Goal: Transaction & Acquisition: Purchase product/service

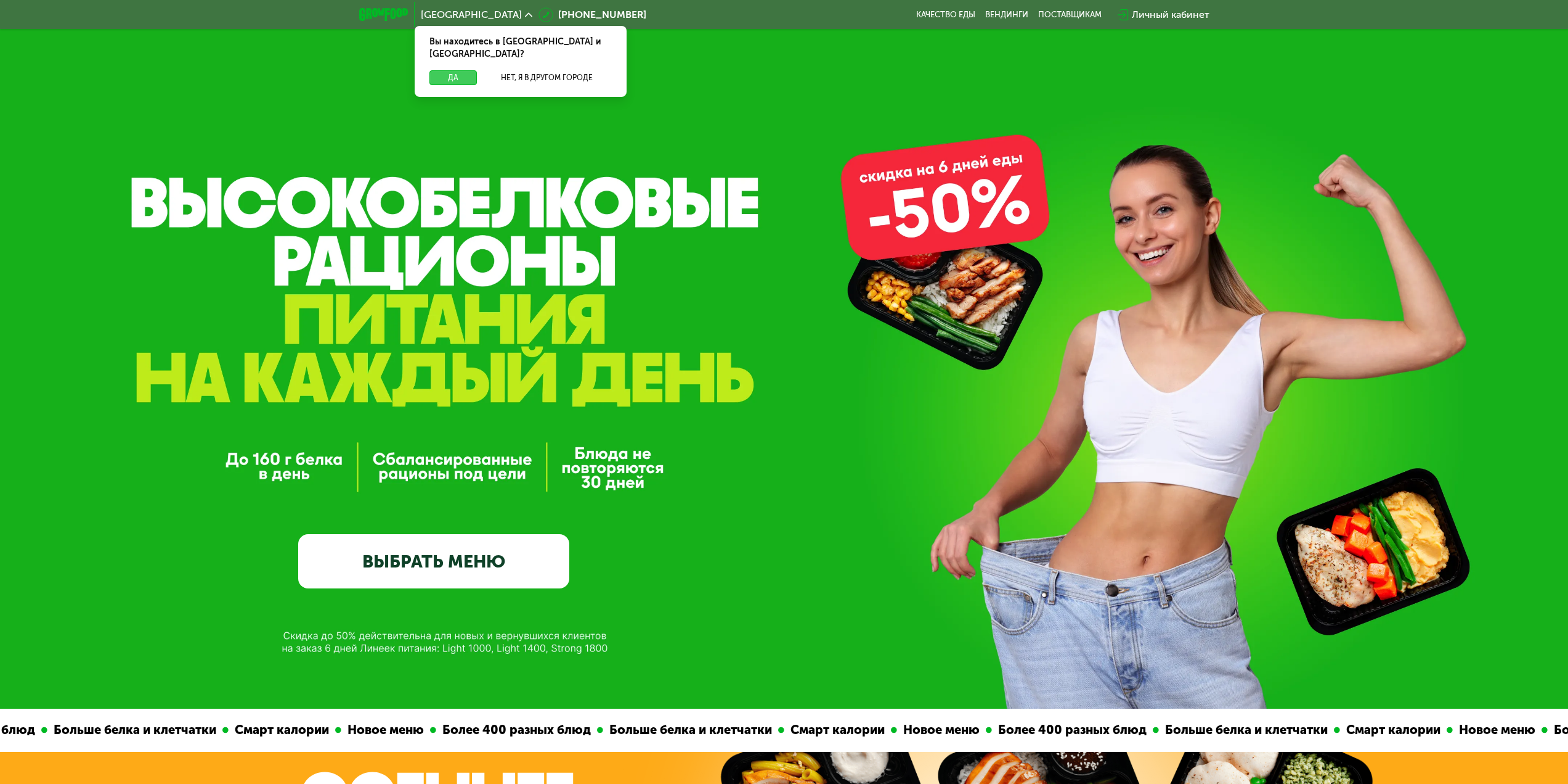
click at [454, 70] on button "Да" at bounding box center [453, 77] width 47 height 14
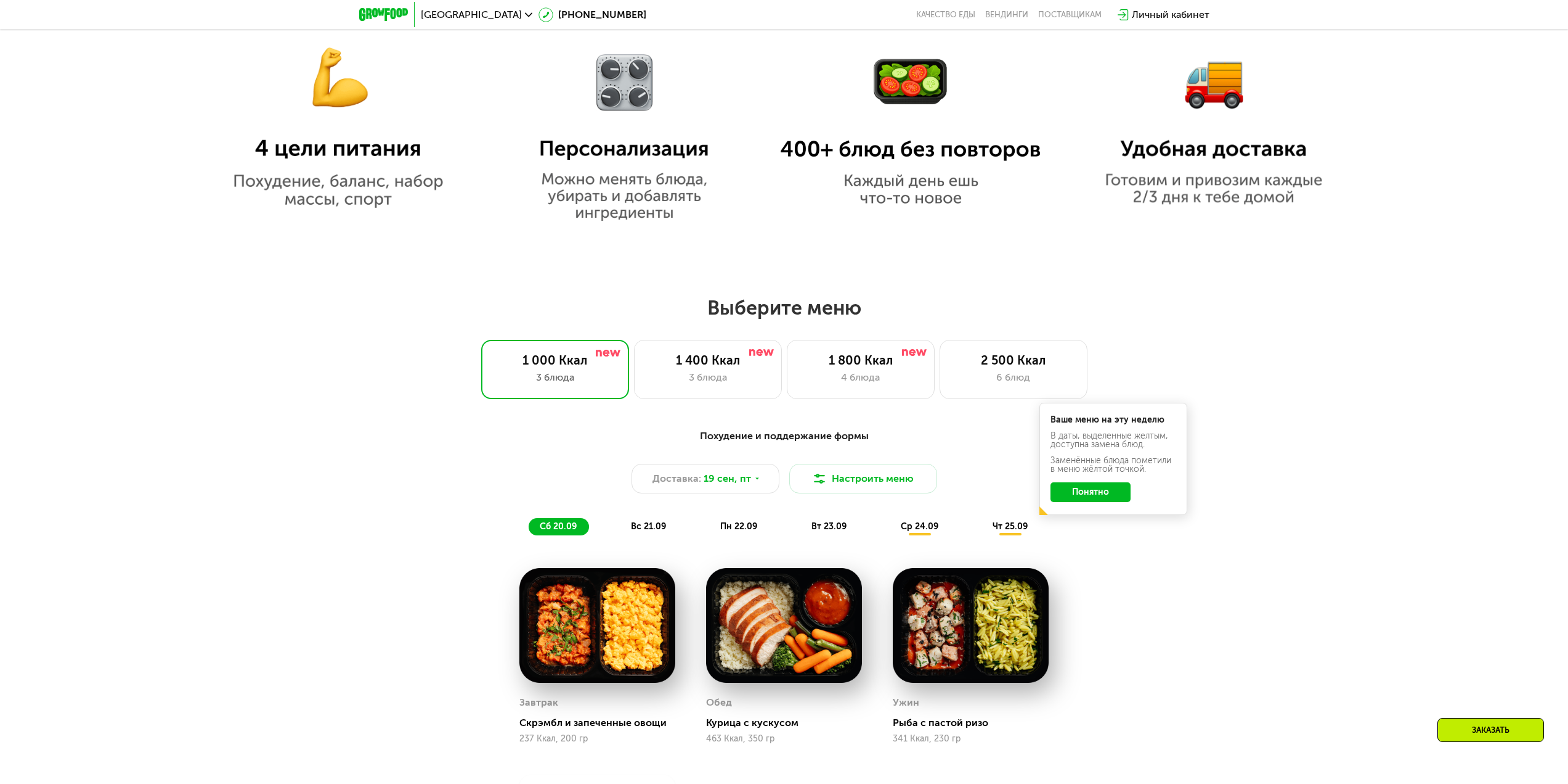
scroll to position [1109, 0]
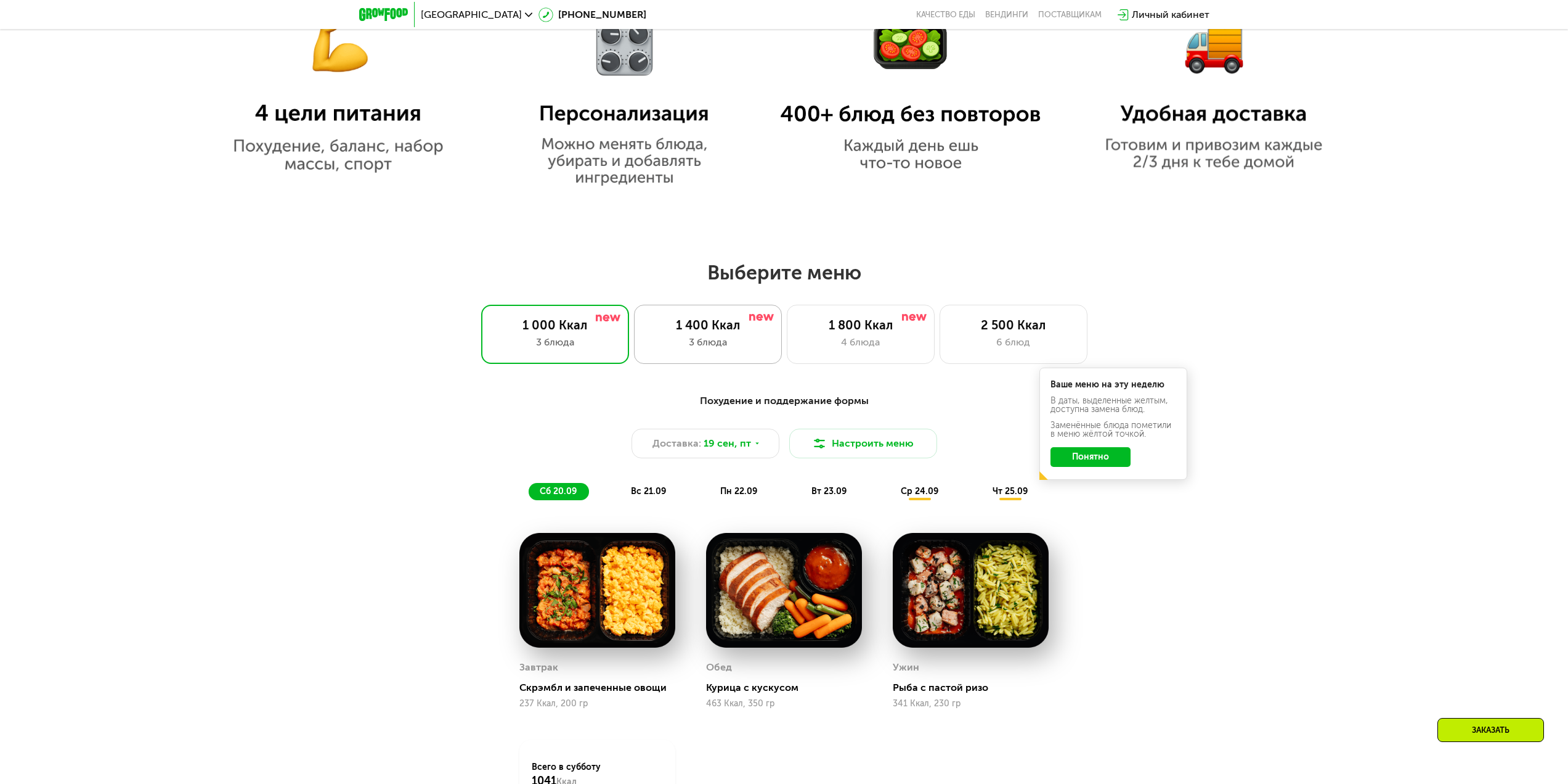
click at [747, 323] on div "1 400 Ккал" at bounding box center [707, 324] width 122 height 14
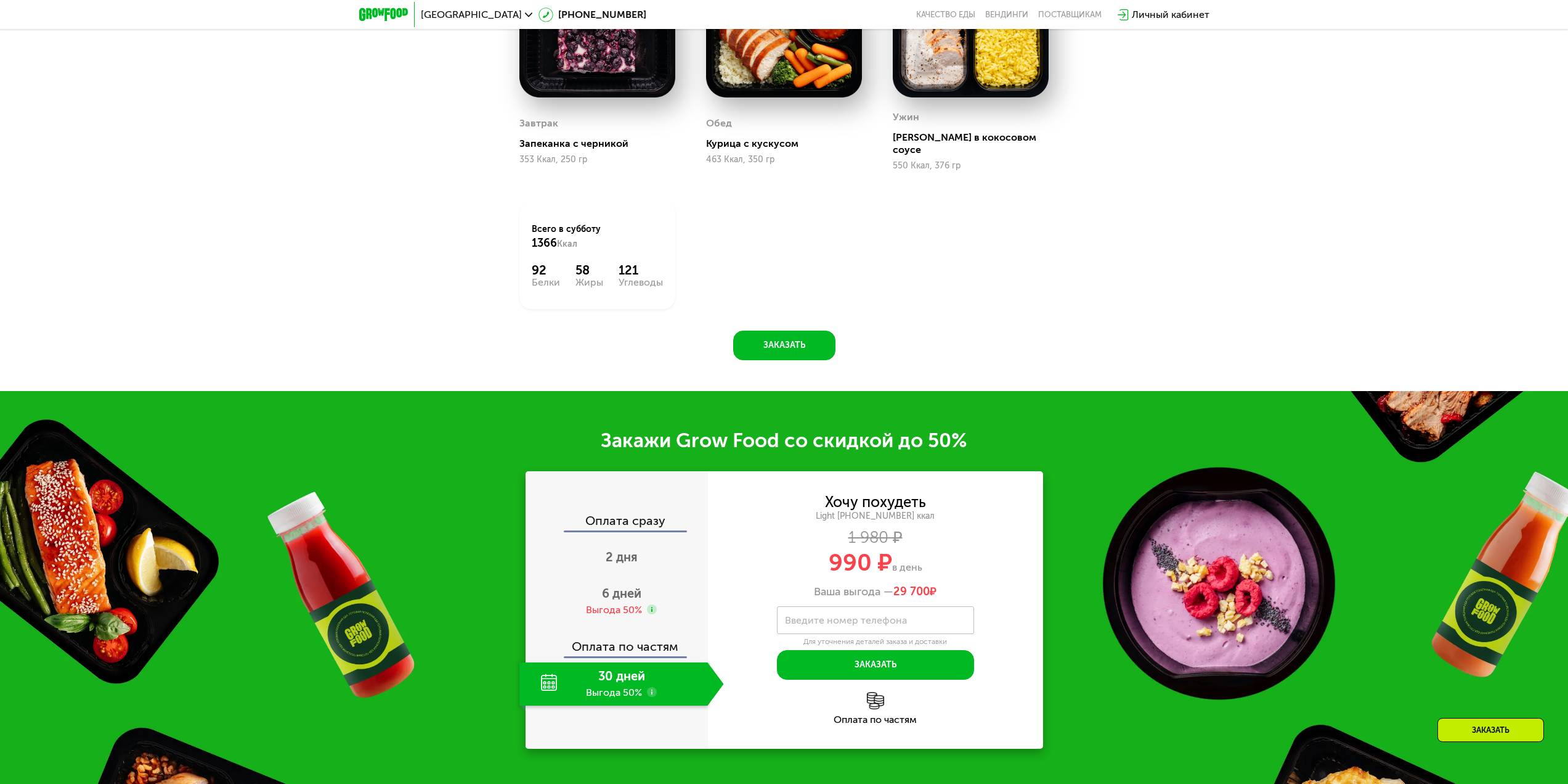
scroll to position [1726, 0]
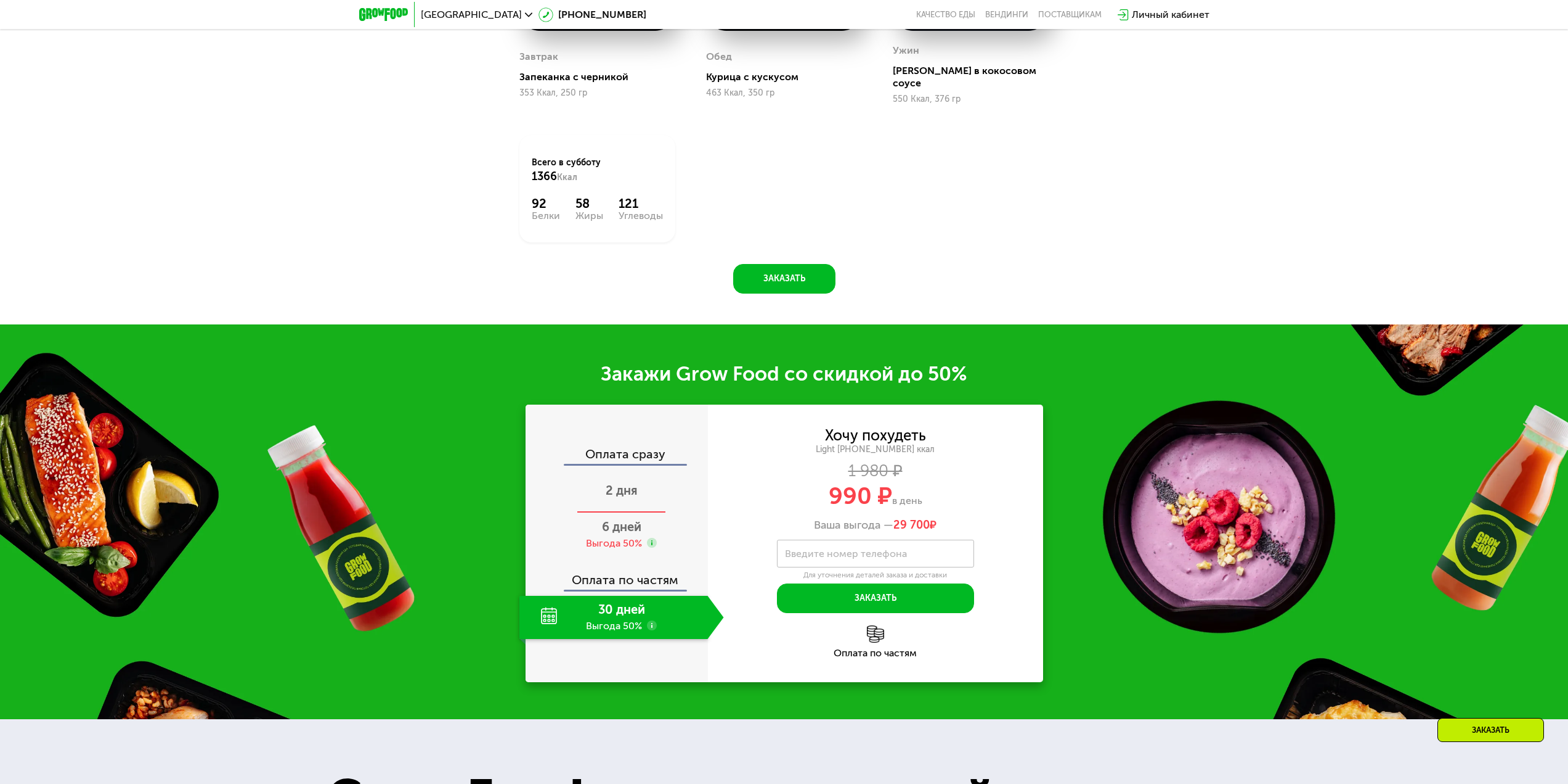
click at [609, 483] on span "2 дня" at bounding box center [621, 490] width 32 height 14
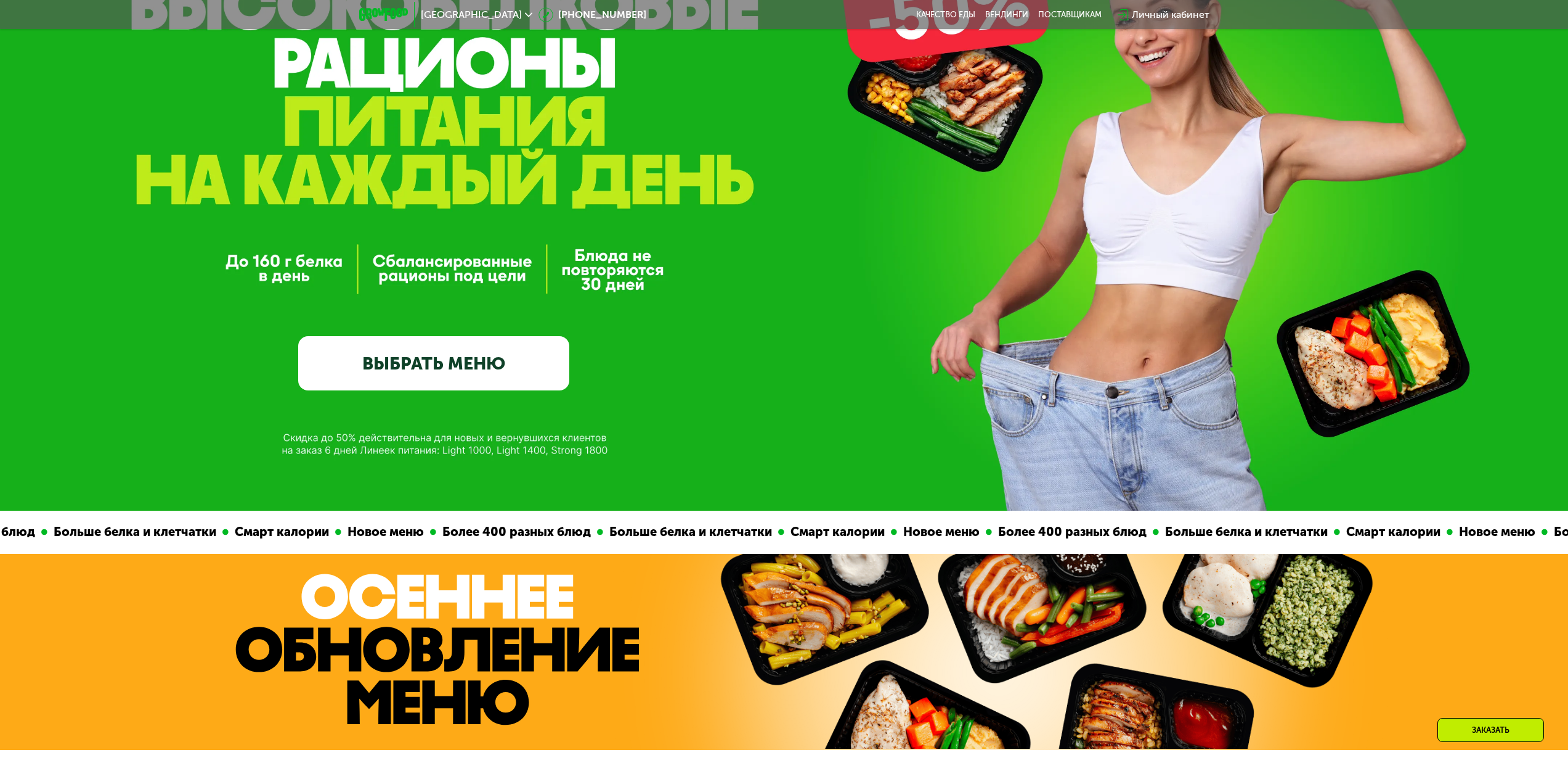
scroll to position [185, 0]
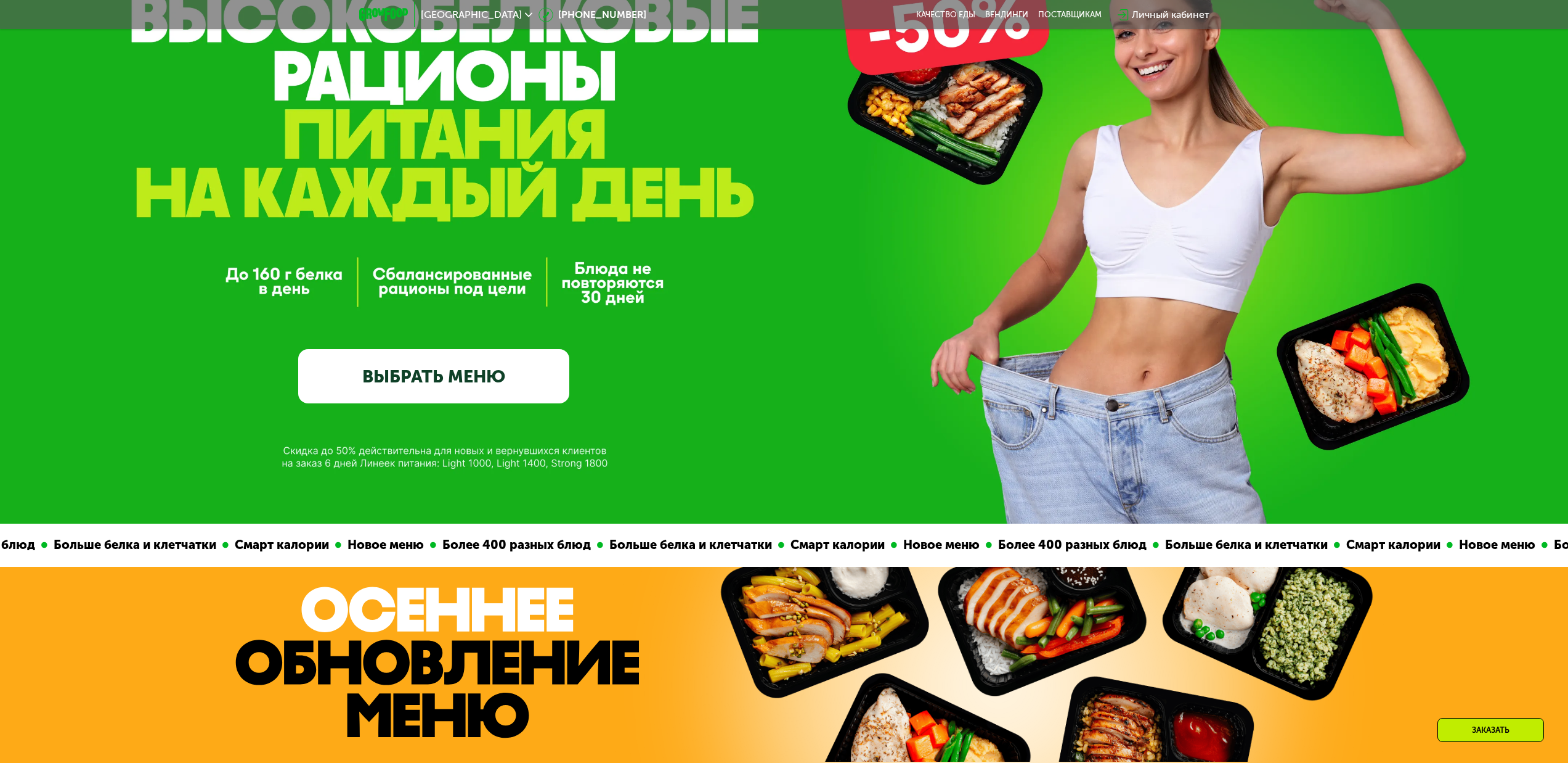
click at [460, 400] on link "ВЫБРАТЬ МЕНЮ" at bounding box center [433, 376] width 271 height 54
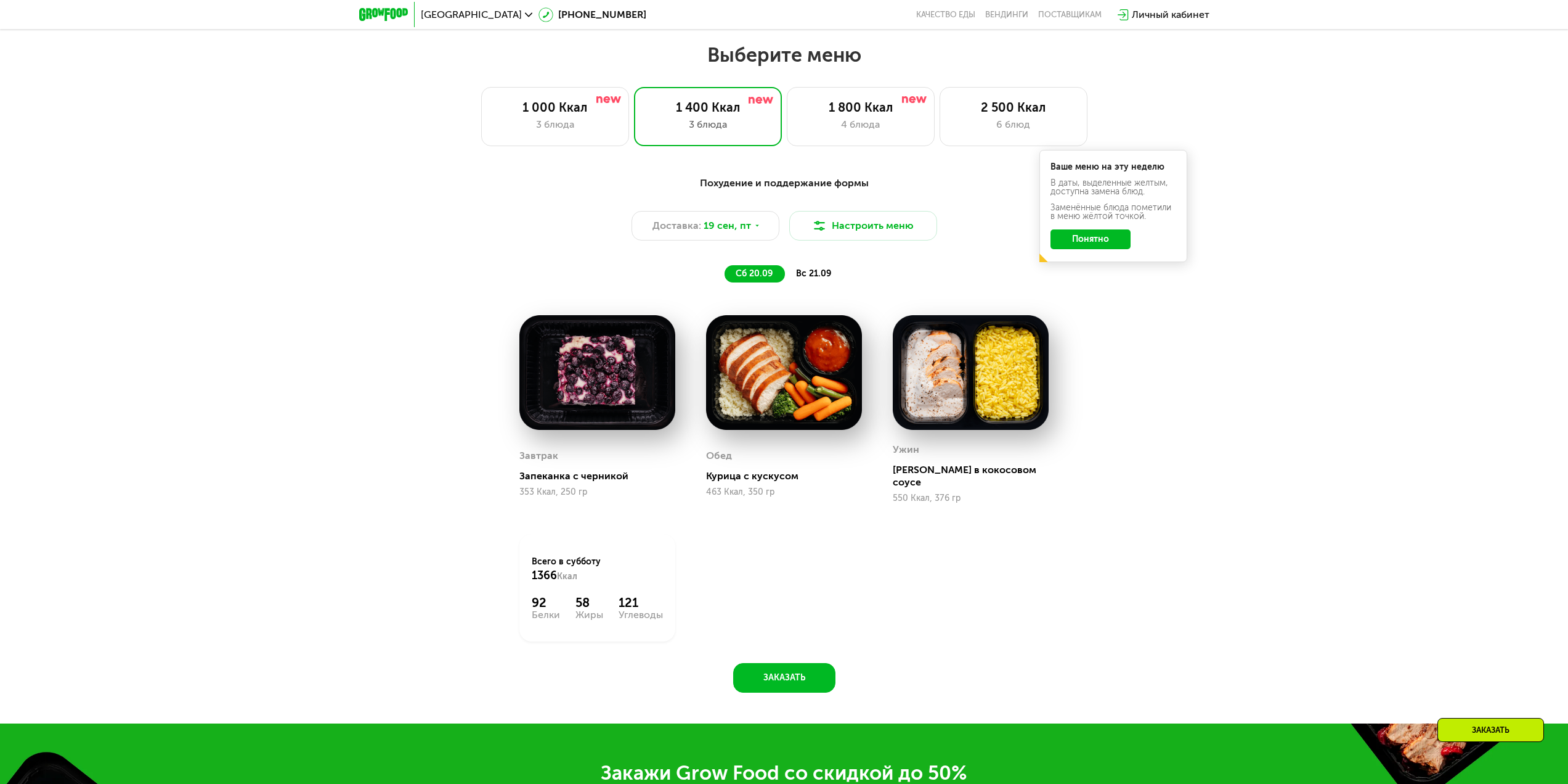
scroll to position [1345, 0]
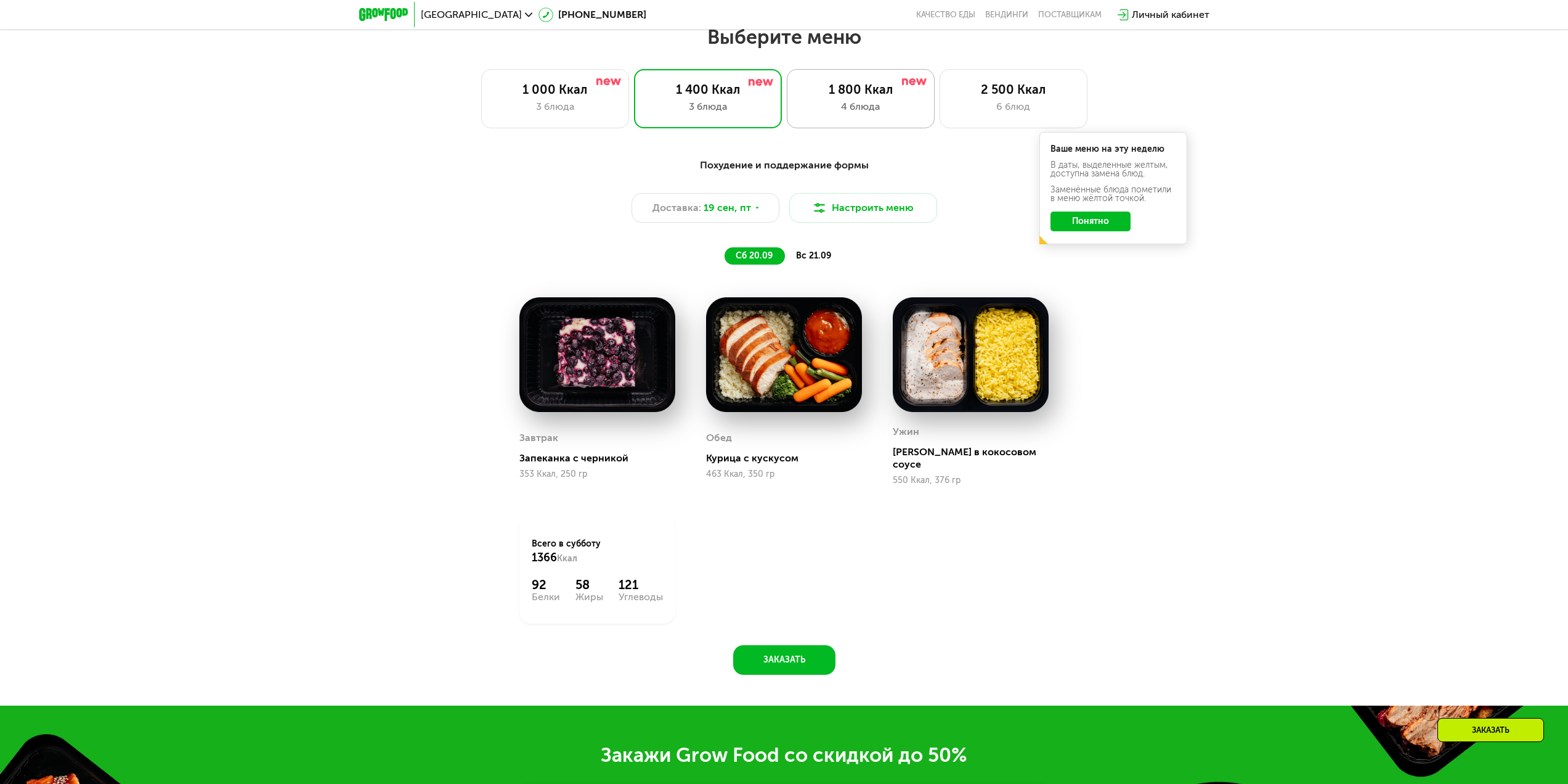
click at [851, 113] on div "4 блюда" at bounding box center [861, 106] width 122 height 14
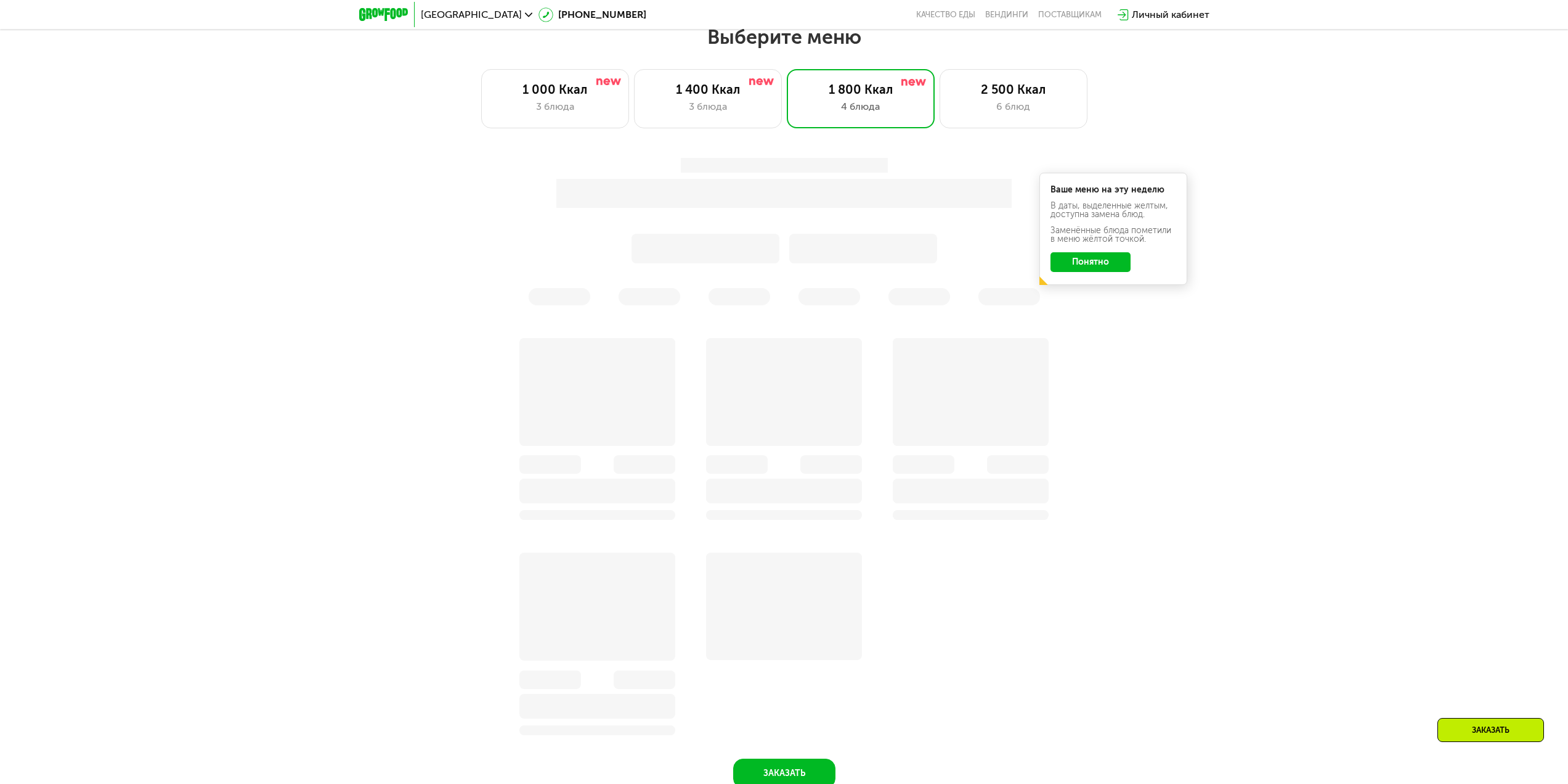
drag, startPoint x: 1088, startPoint y: 259, endPoint x: 1088, endPoint y: 266, distance: 7.0
click at [1088, 258] on button "Понятно" at bounding box center [1090, 262] width 80 height 19
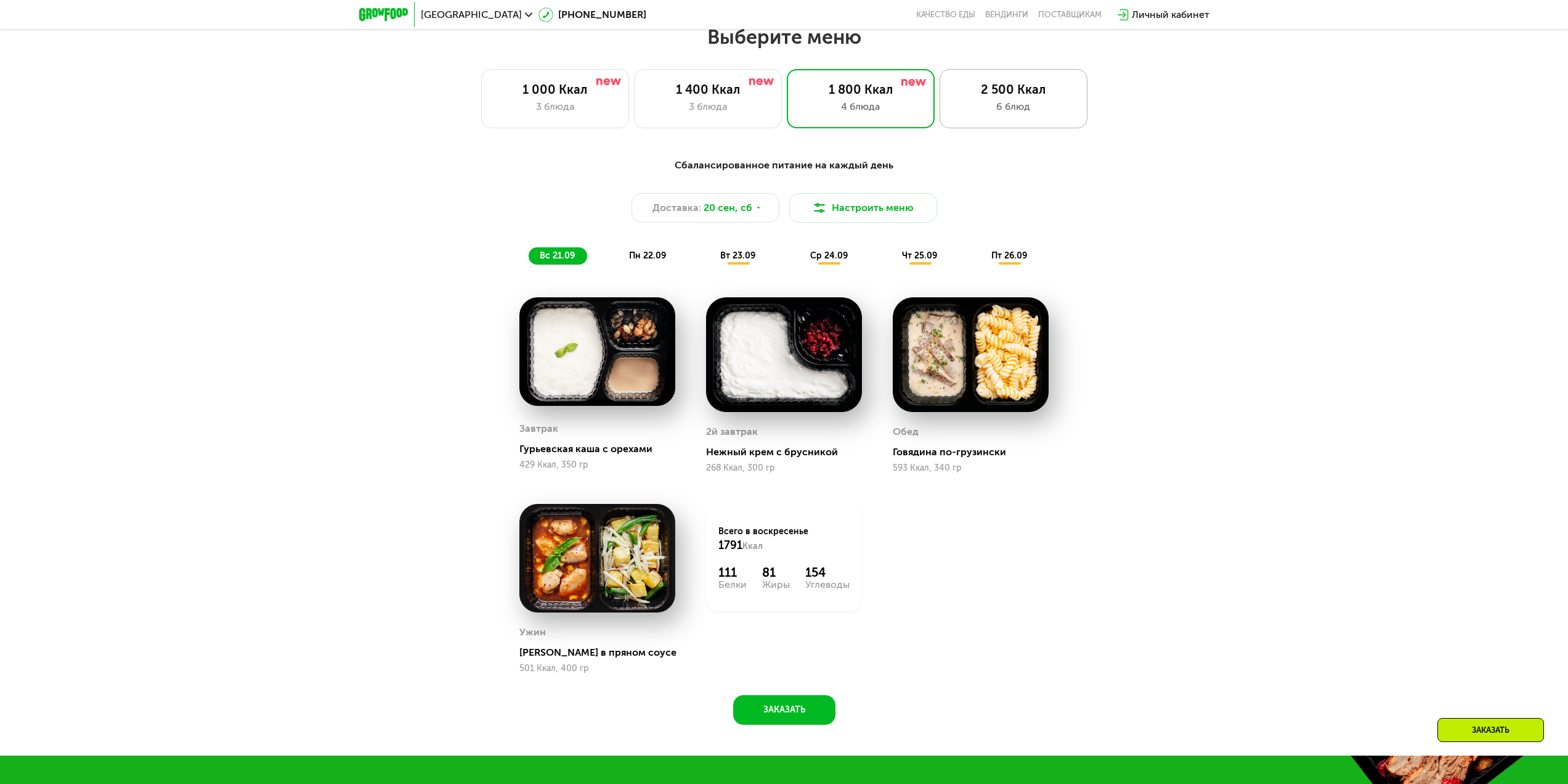
click at [1017, 103] on div "6 блюд" at bounding box center [1013, 106] width 122 height 14
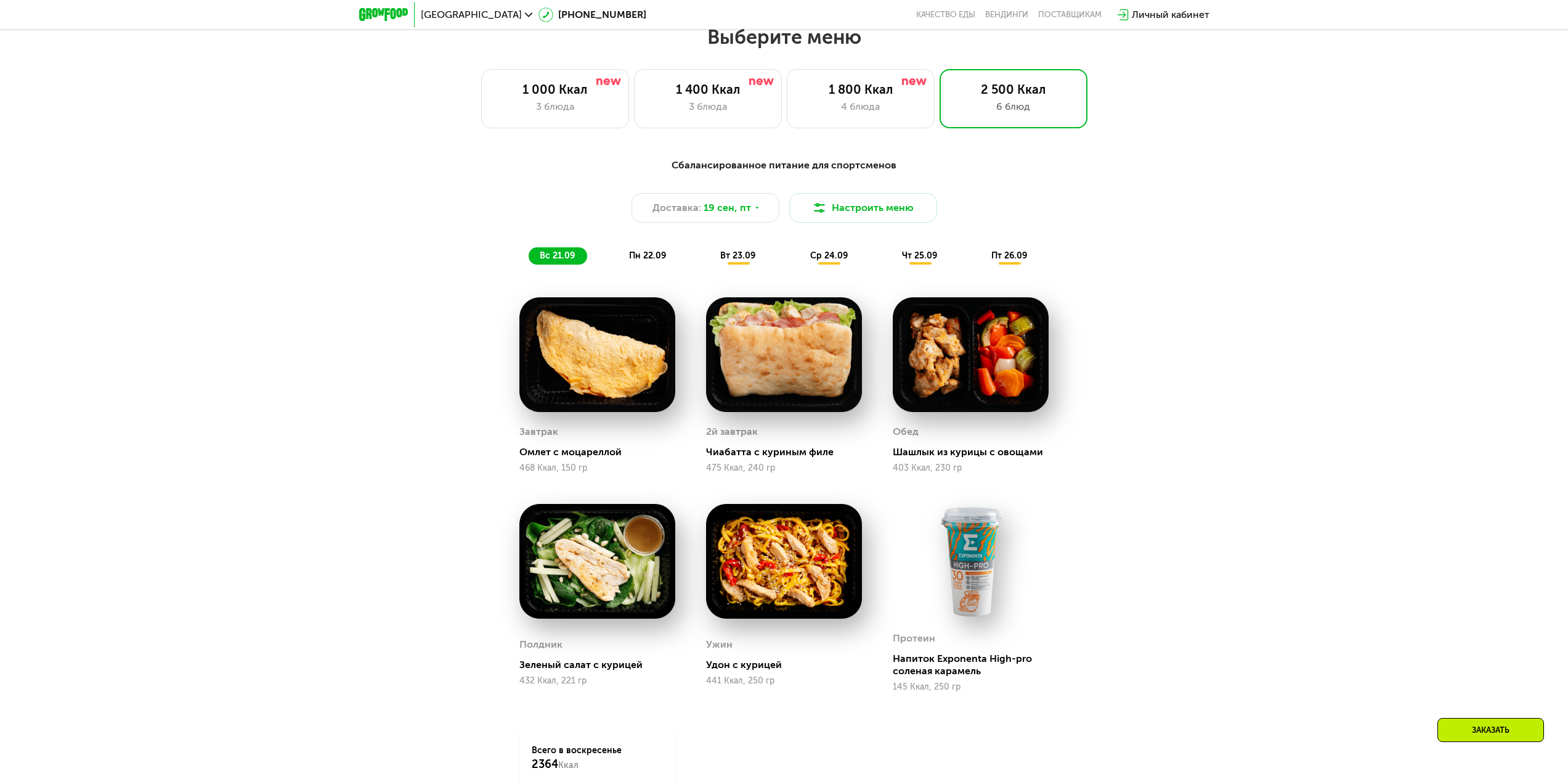
click at [1154, 14] on div "Личный кабинет" at bounding box center [1170, 14] width 77 height 14
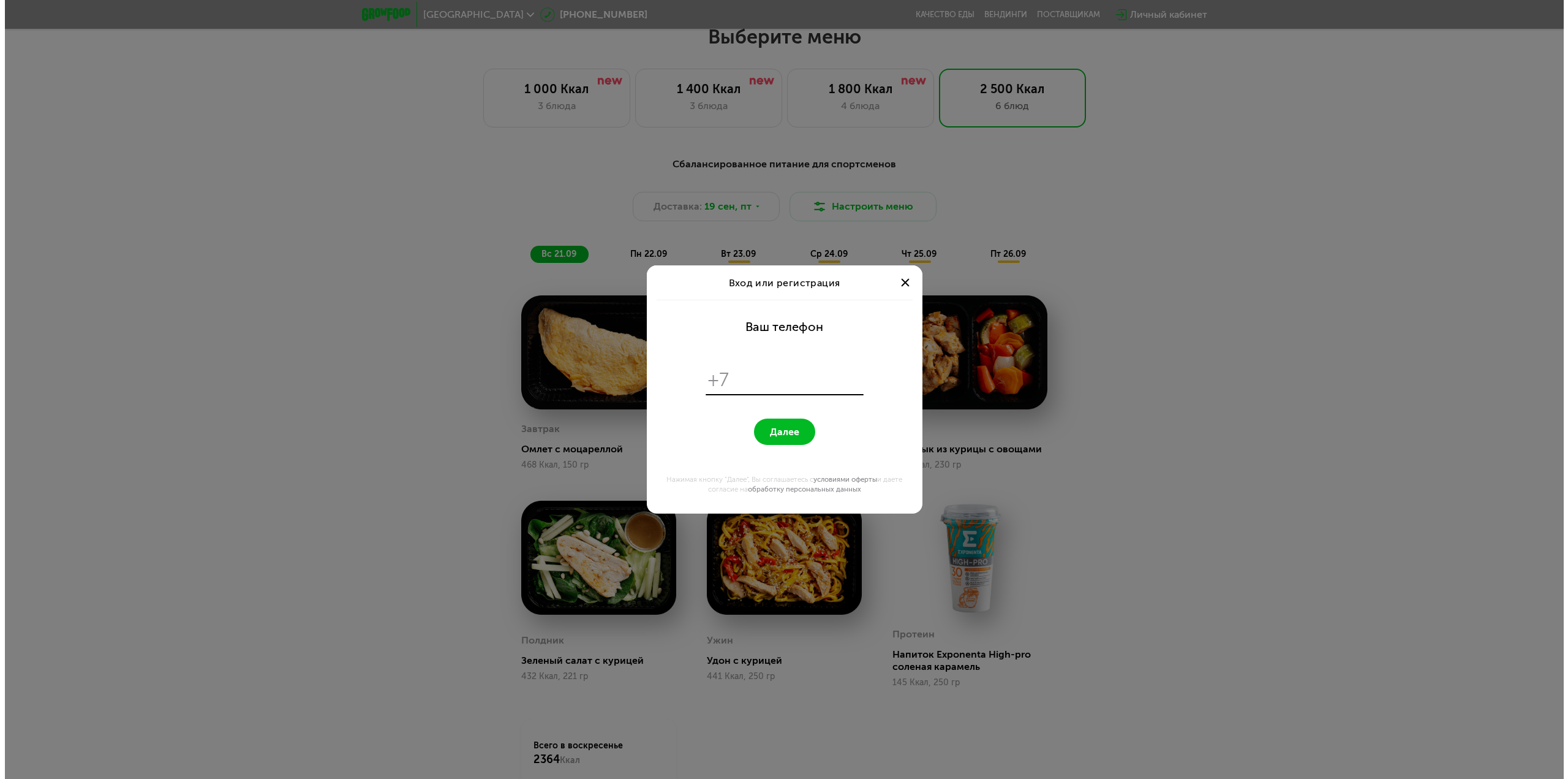
scroll to position [0, 0]
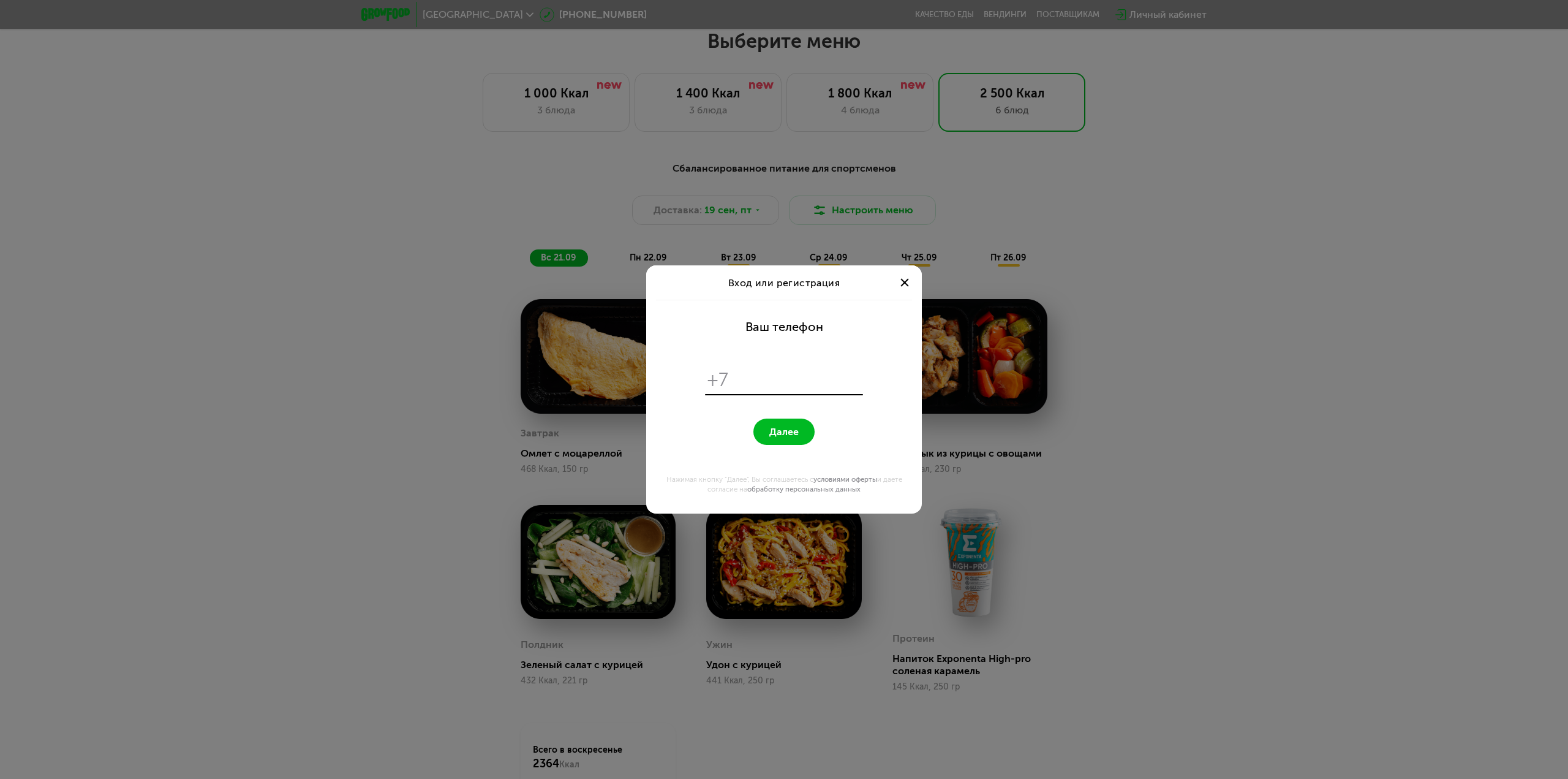
click at [903, 281] on span at bounding box center [904, 282] width 8 height 8
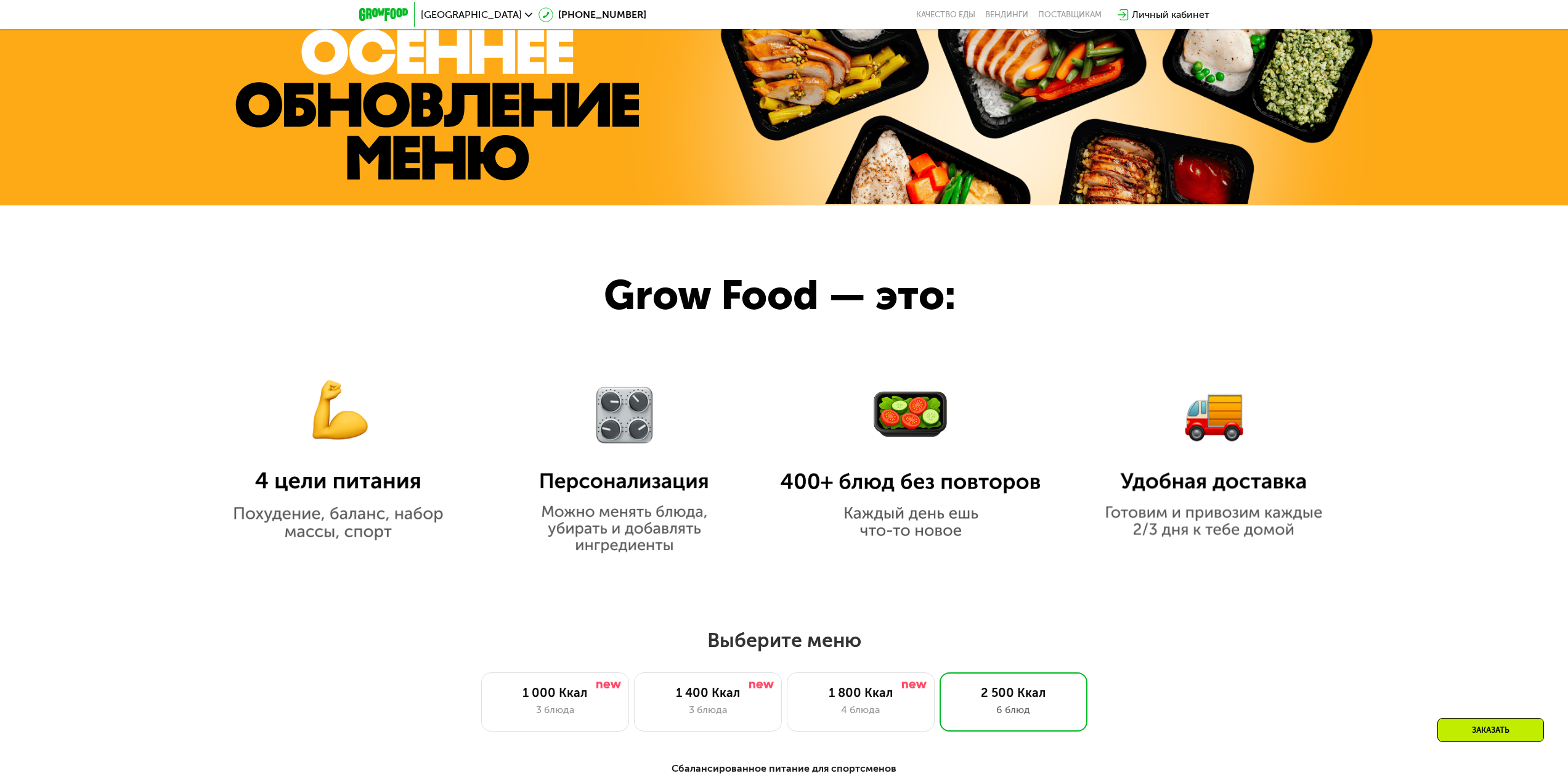
scroll to position [1109, 0]
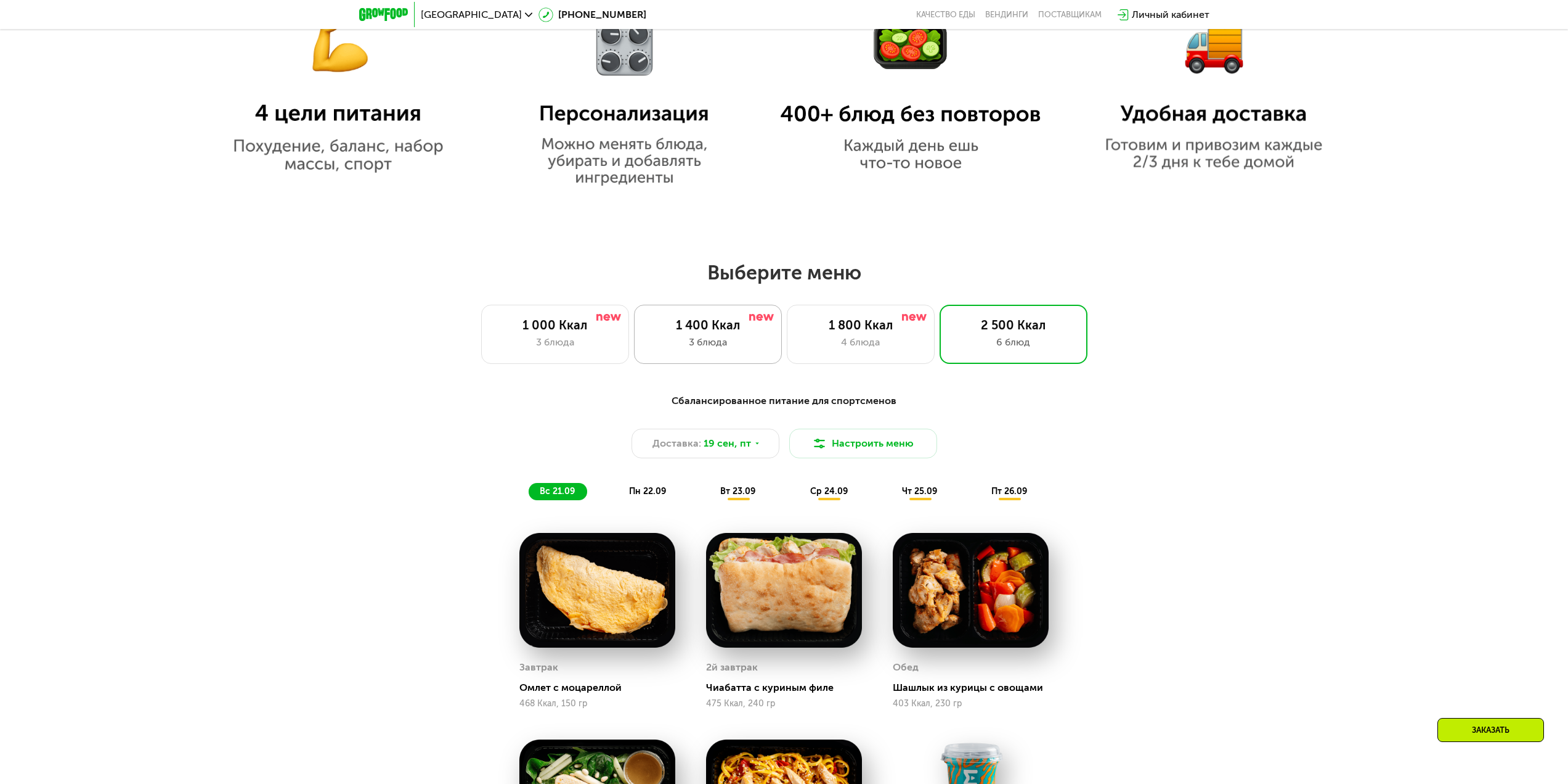
click at [735, 350] on div "3 блюда" at bounding box center [707, 342] width 122 height 14
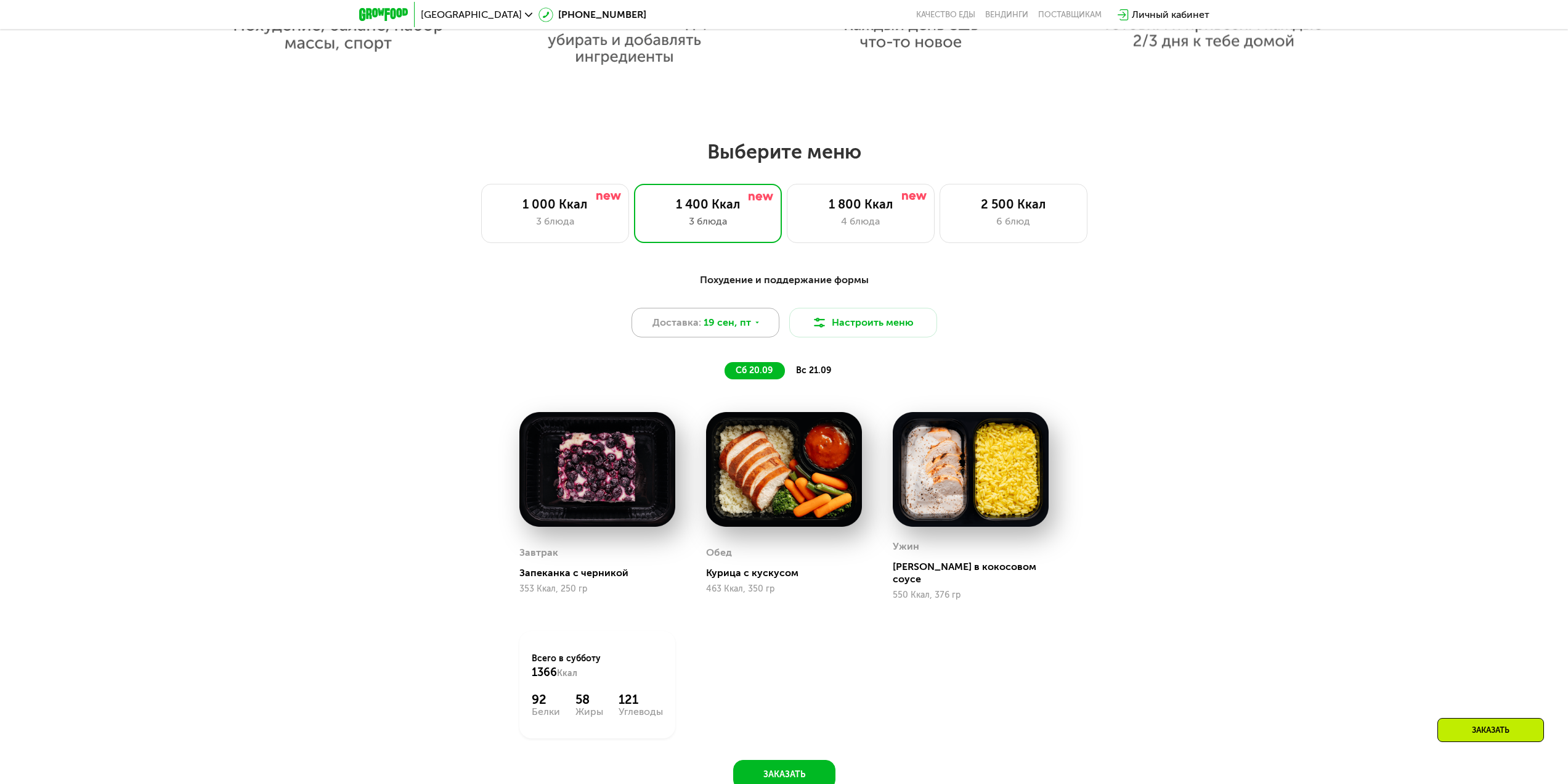
scroll to position [1233, 0]
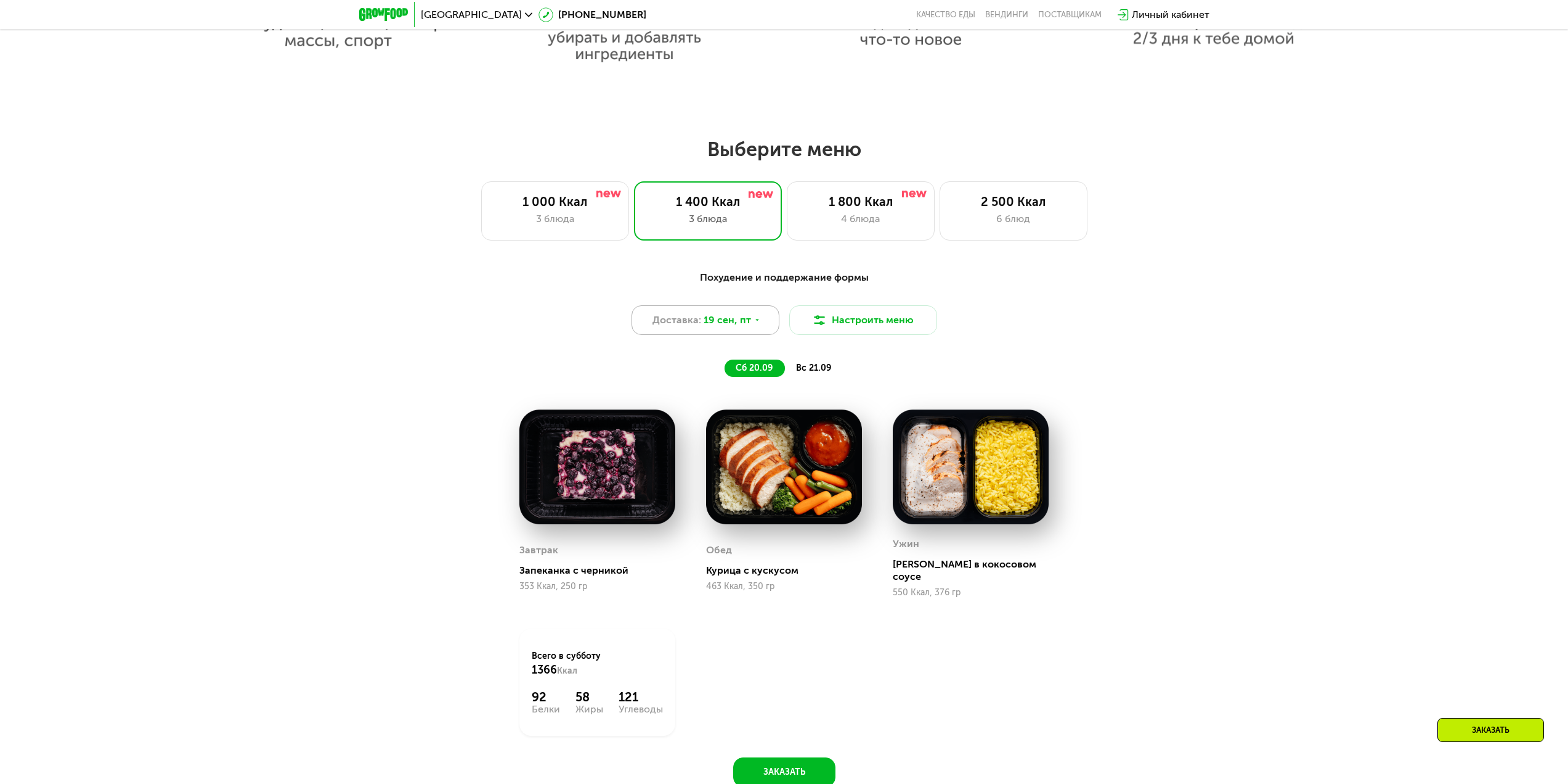
click at [746, 322] on span "19 сен, пт" at bounding box center [727, 320] width 47 height 14
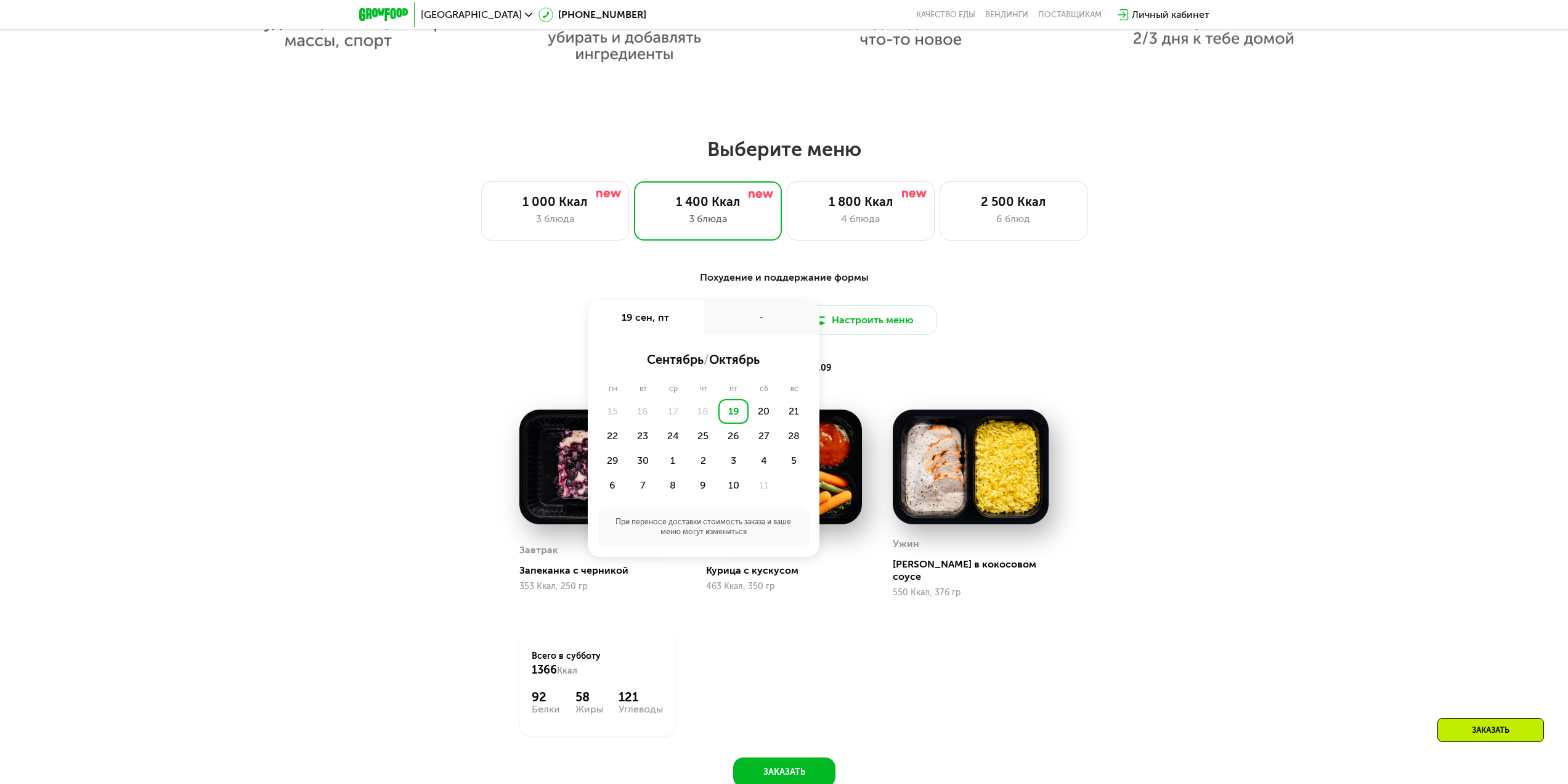
click at [706, 416] on div "18" at bounding box center [702, 411] width 30 height 25
click at [844, 213] on div "1 800 Ккал 4 блюда" at bounding box center [860, 210] width 148 height 59
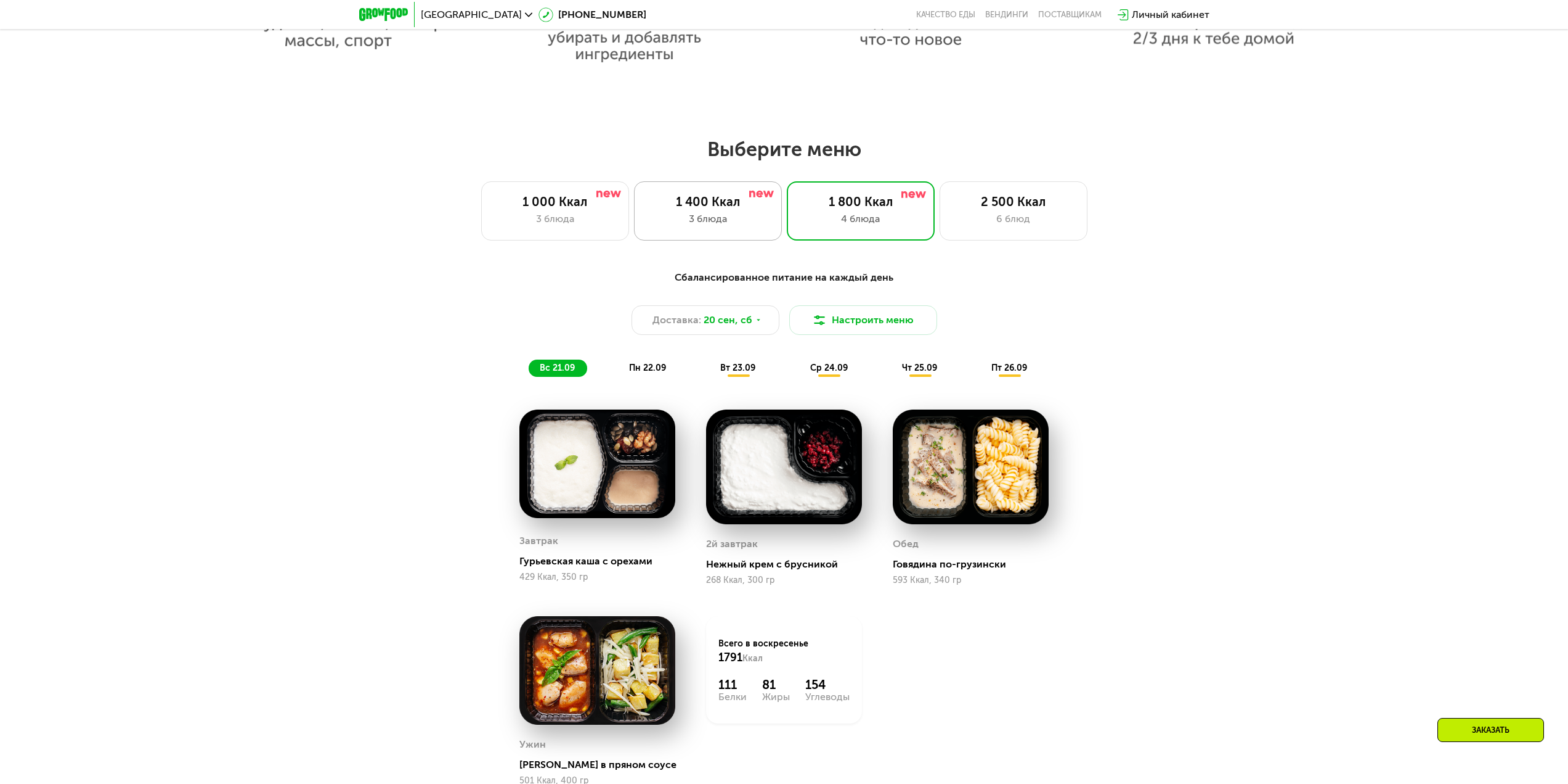
click at [739, 219] on div "3 блюда" at bounding box center [707, 218] width 122 height 14
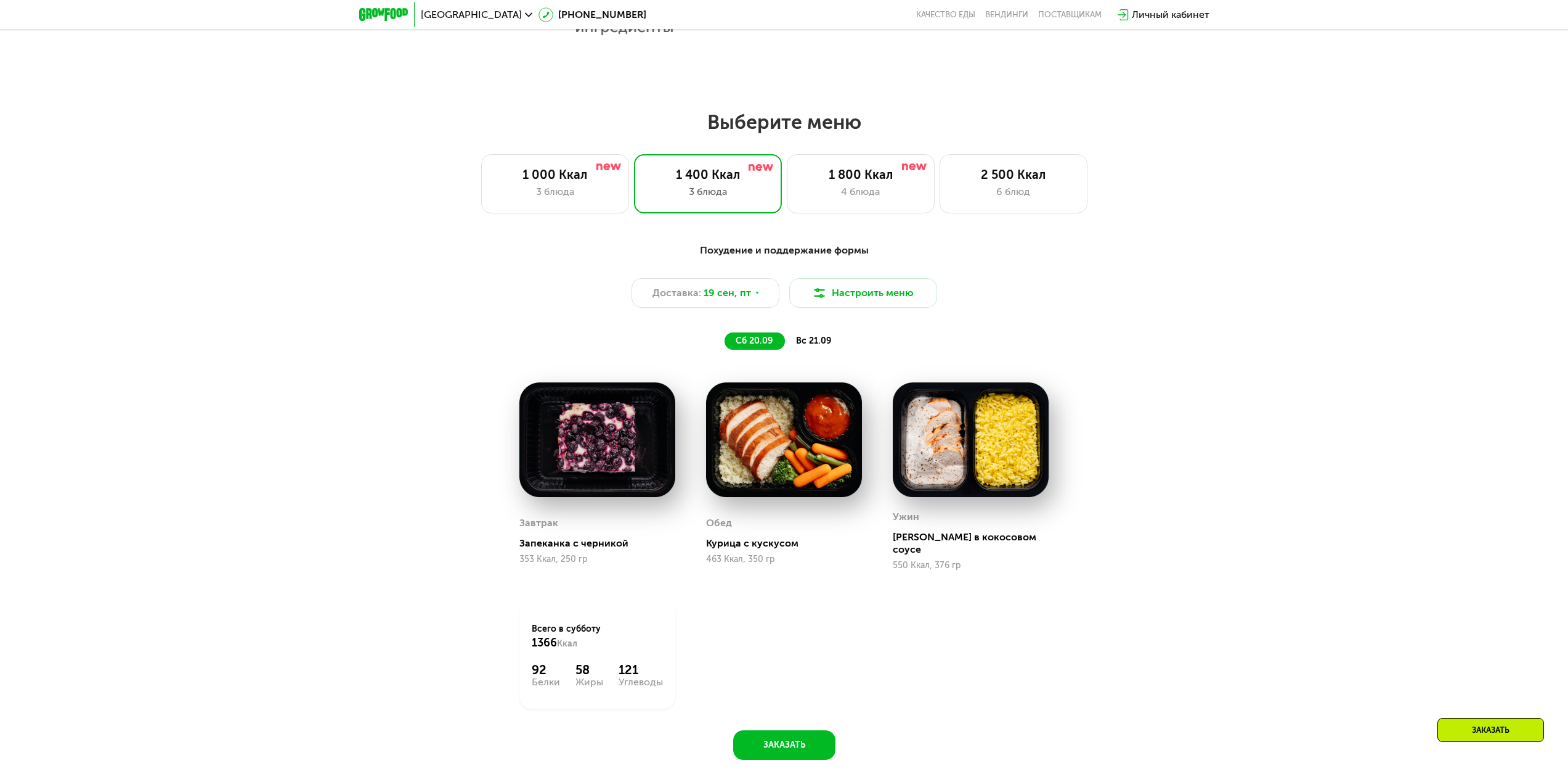
scroll to position [1171, 0]
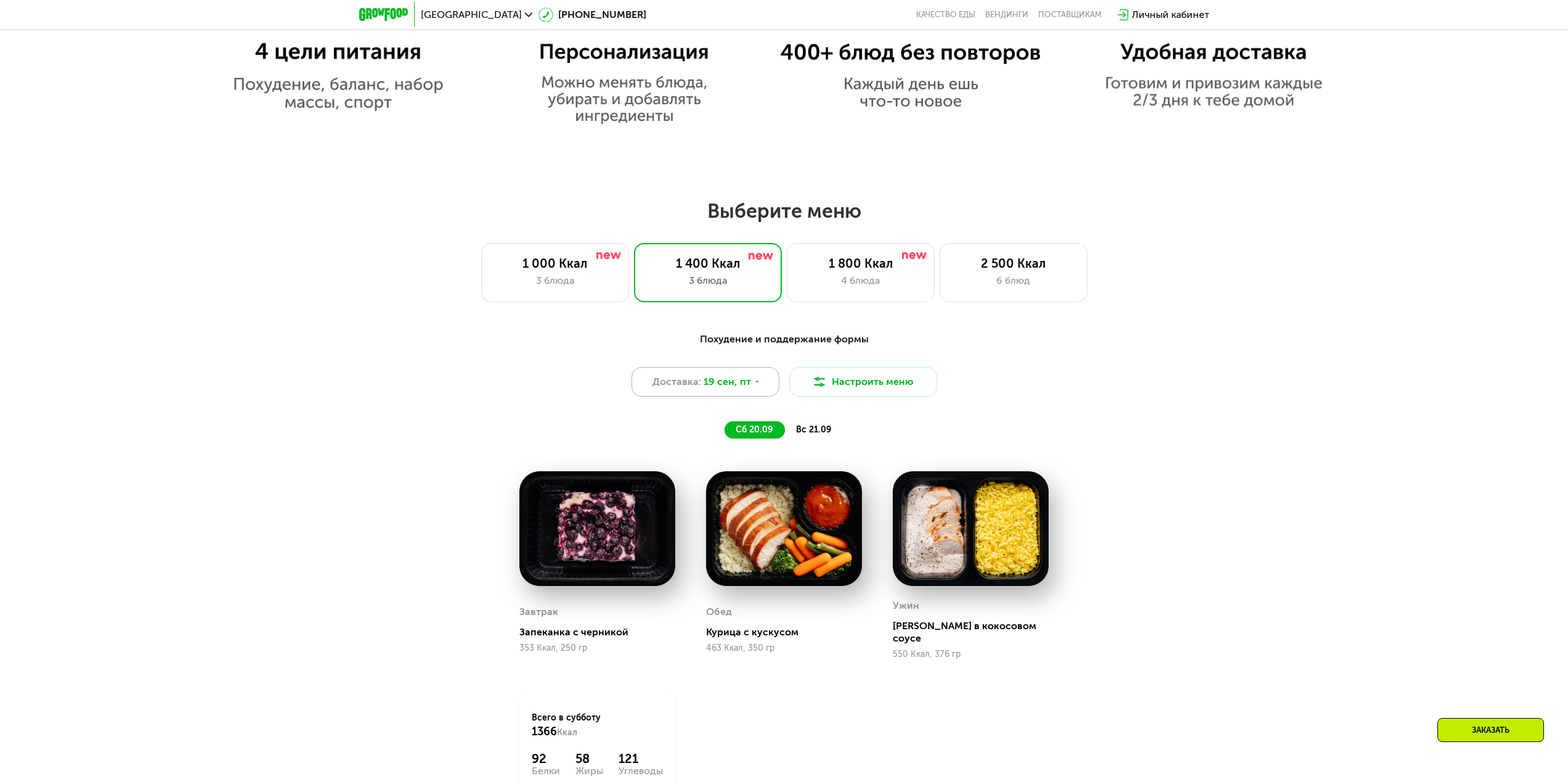
click at [747, 383] on span "19 сен, пт" at bounding box center [727, 381] width 47 height 14
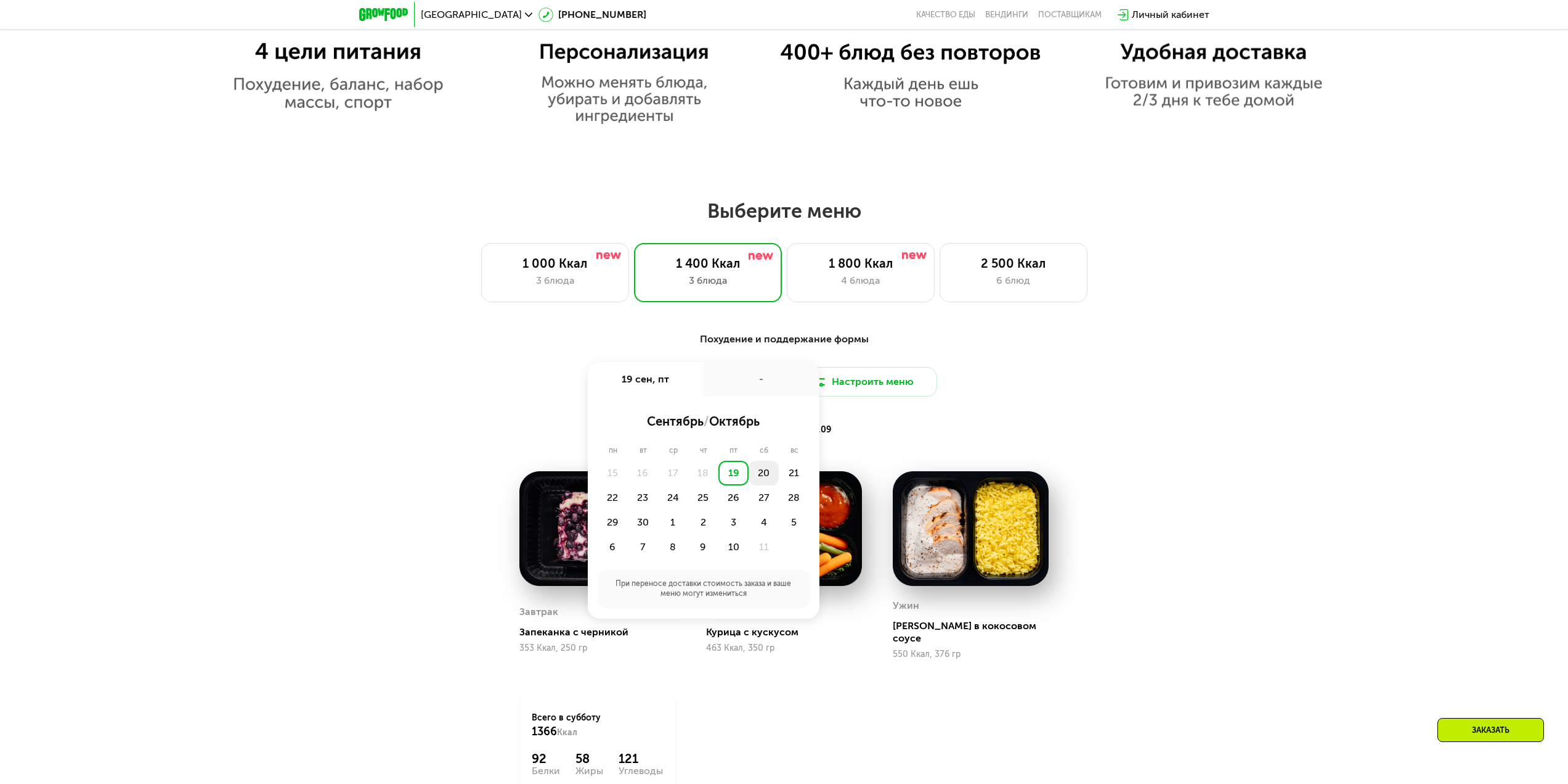
click at [767, 473] on div "20" at bounding box center [763, 473] width 30 height 25
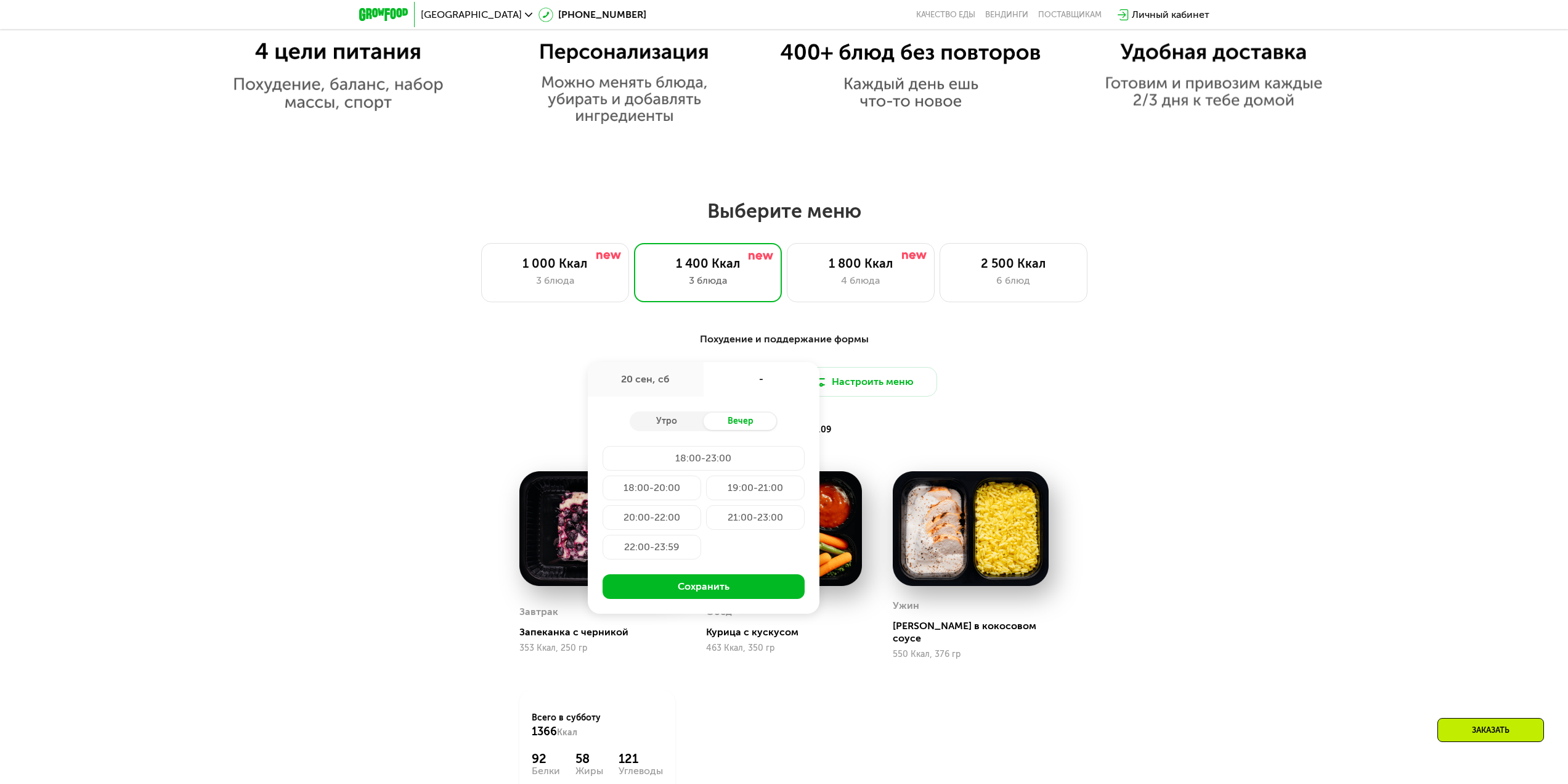
click at [1105, 405] on div "Похудение и поддержание формы Доставка: [DATE] сен, сб - Утро Вечер 18:00-23:00…" at bounding box center [784, 385] width 729 height 106
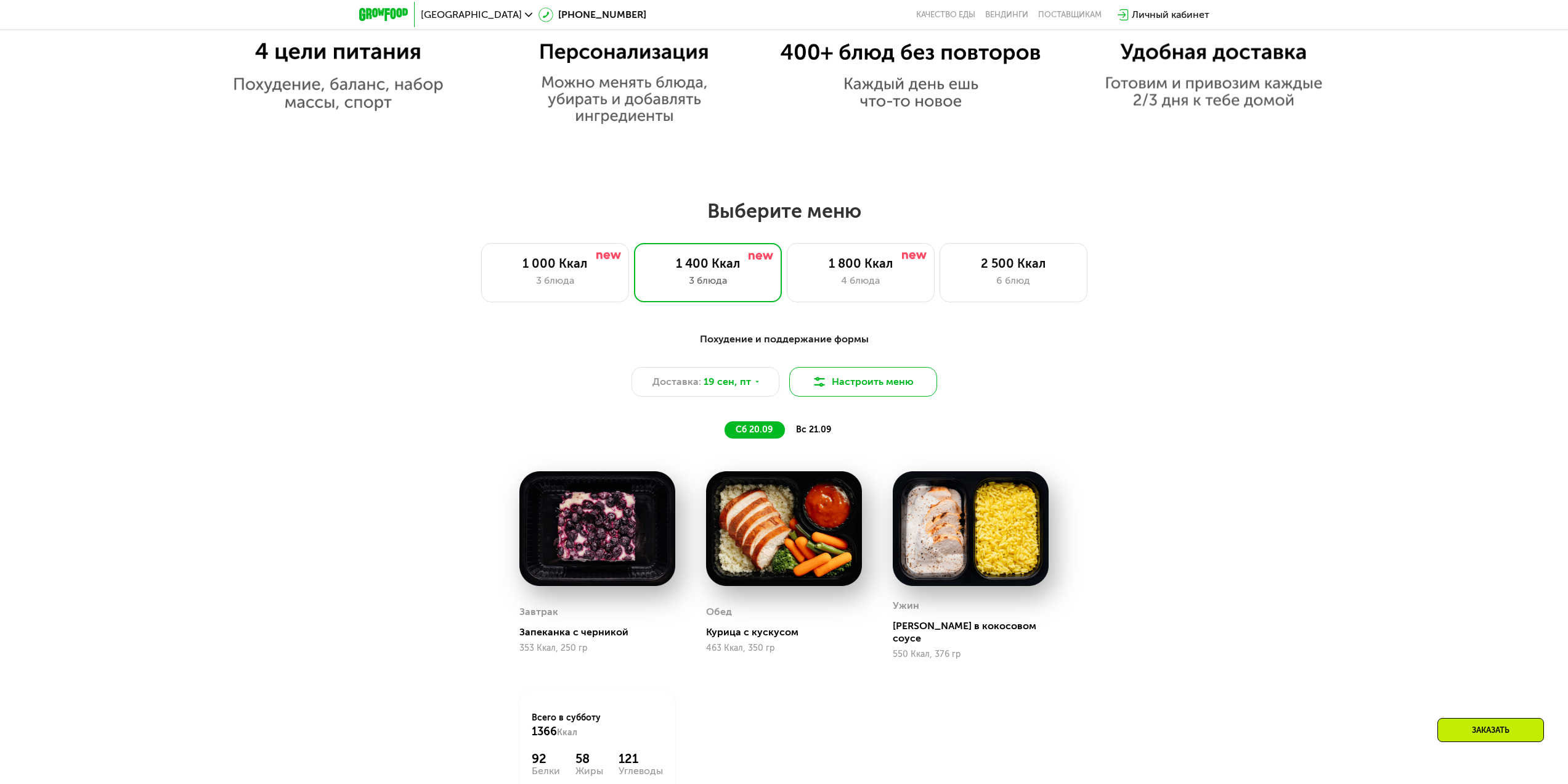
click at [828, 379] on button "Настроить меню" at bounding box center [863, 381] width 148 height 30
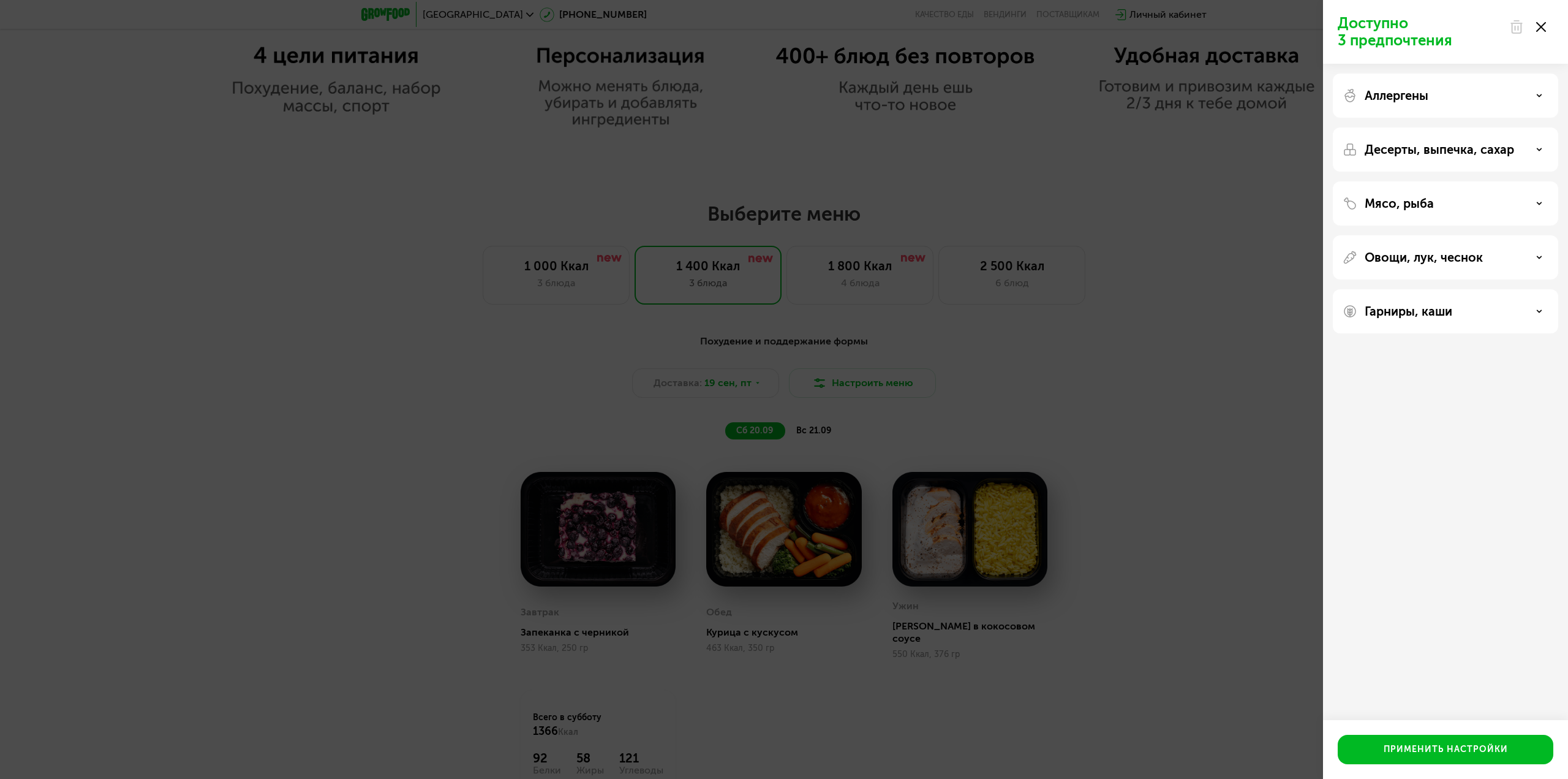
click at [1544, 26] on icon at bounding box center [1540, 27] width 10 height 10
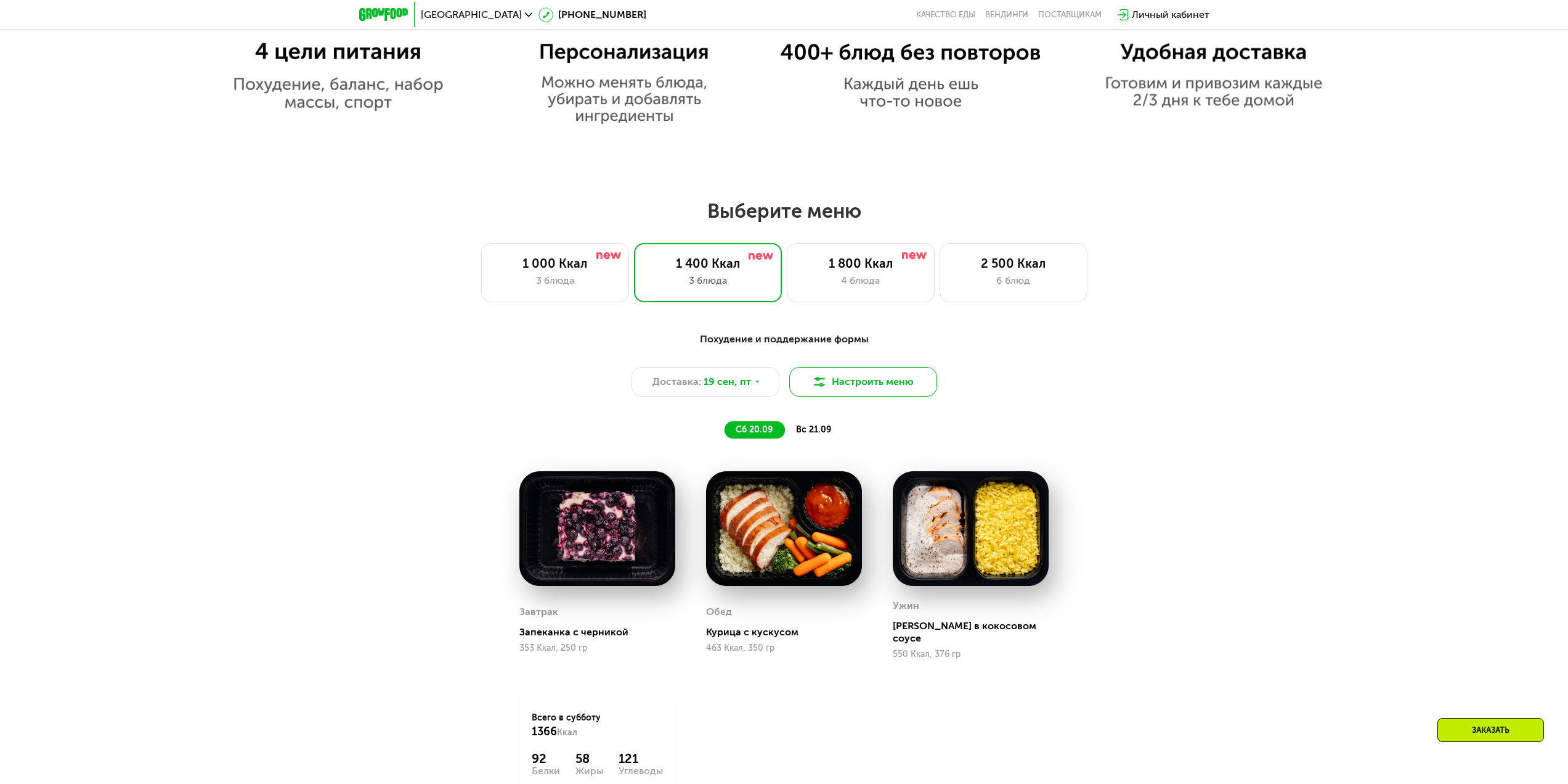
click at [870, 389] on button "Настроить меню" at bounding box center [863, 381] width 148 height 30
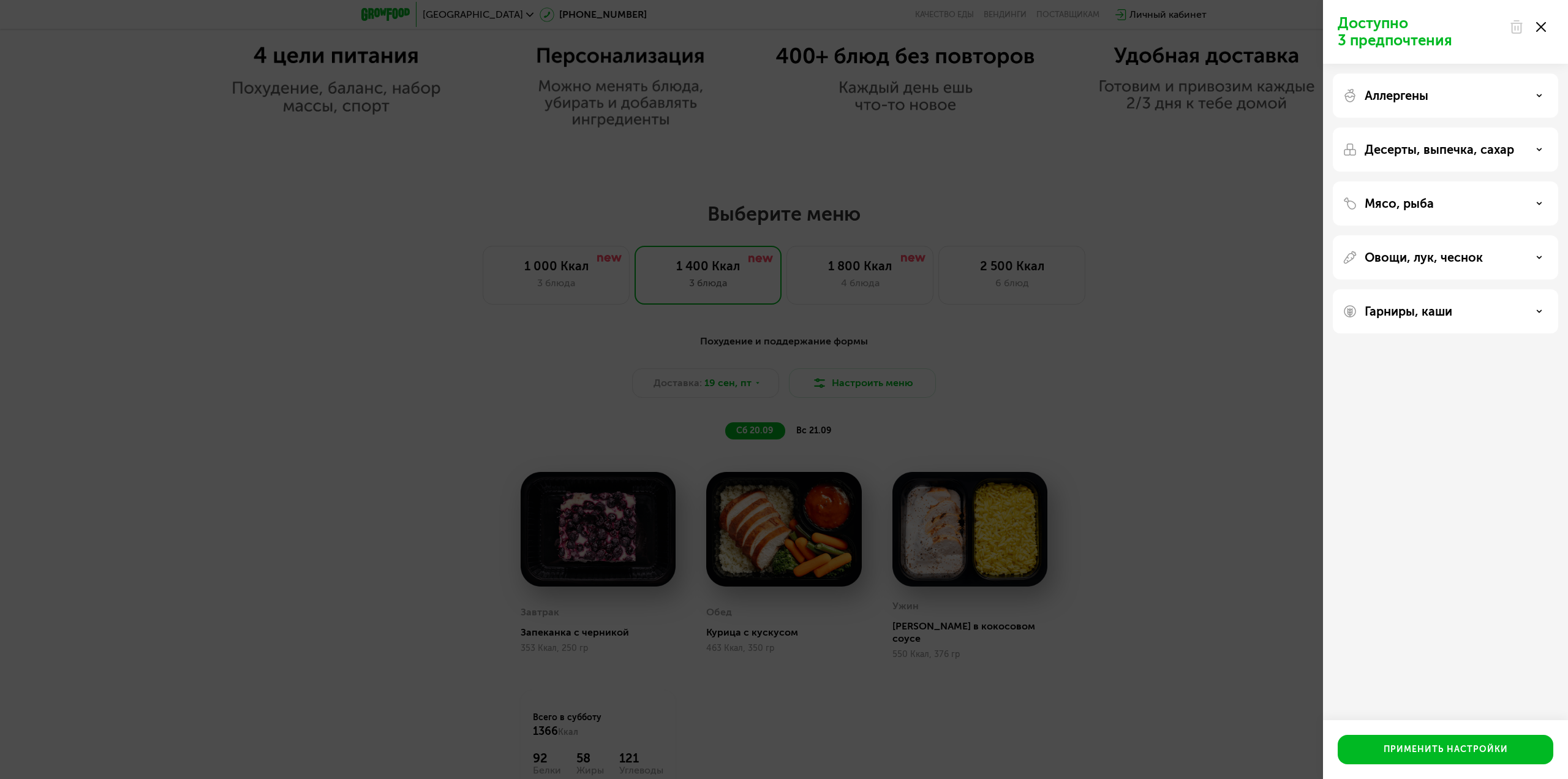
click at [1539, 25] on use at bounding box center [1540, 27] width 10 height 10
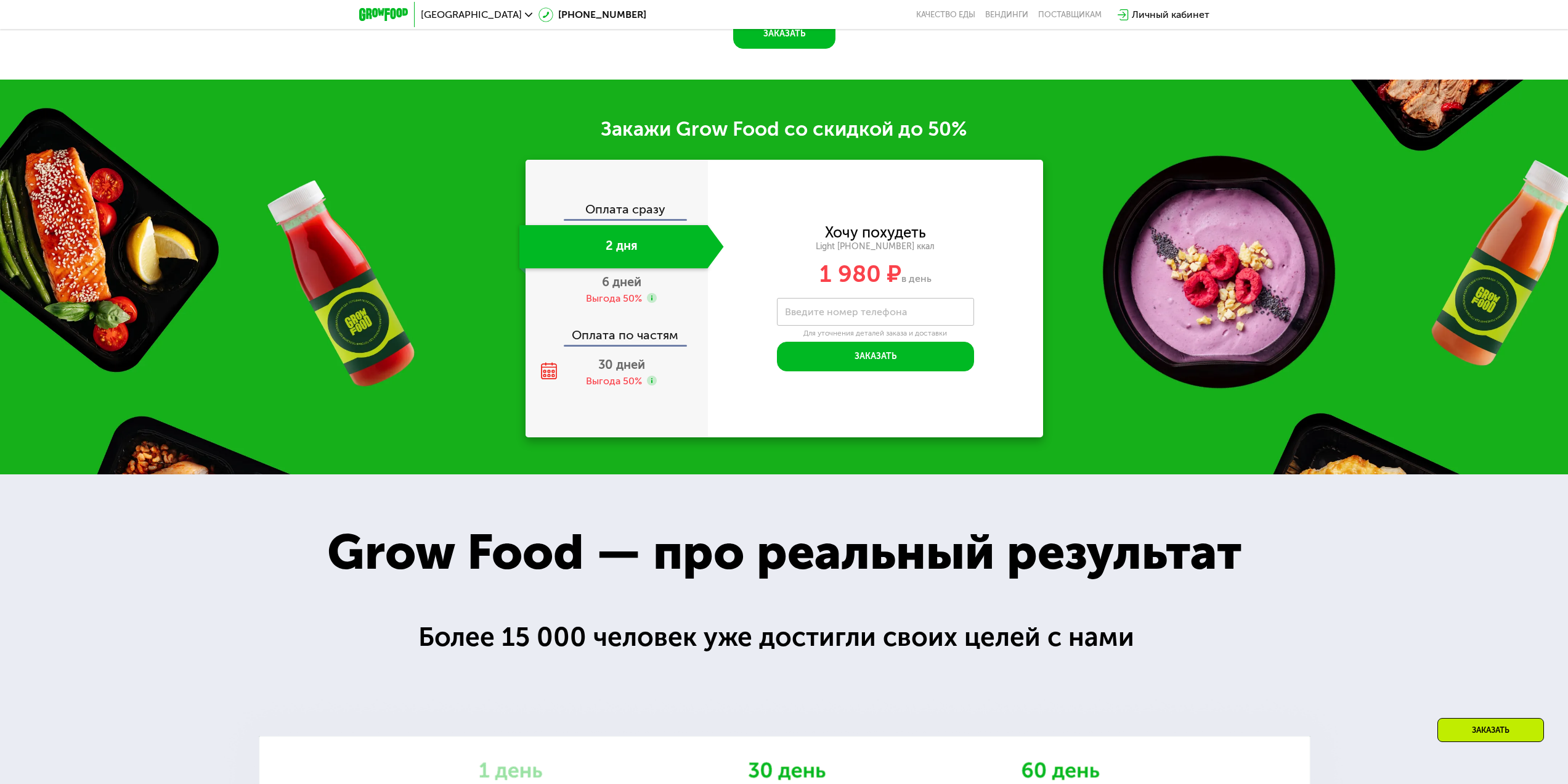
scroll to position [1665, 0]
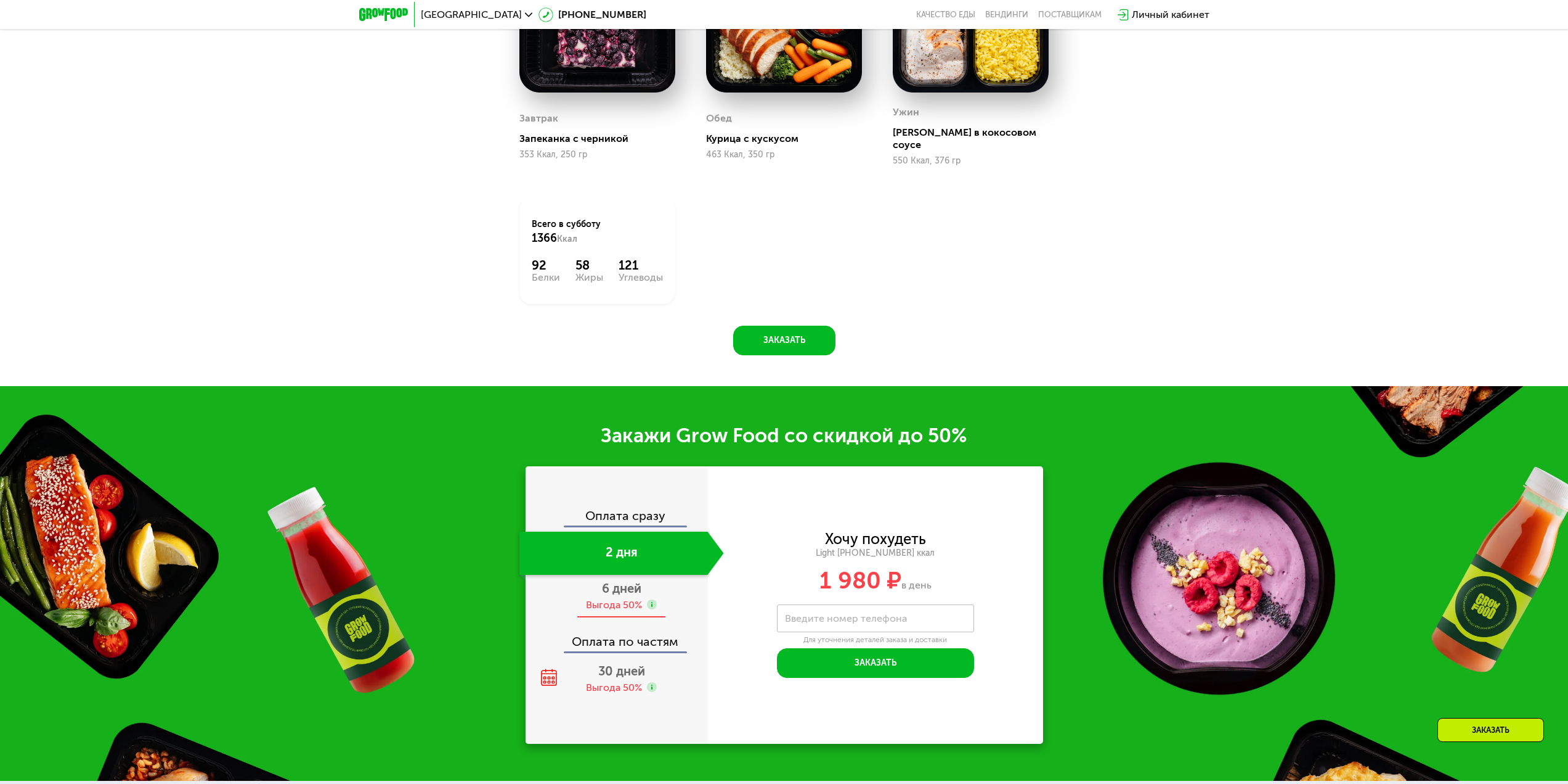
click at [660, 590] on div "6 дней Выгода 50%" at bounding box center [621, 596] width 205 height 43
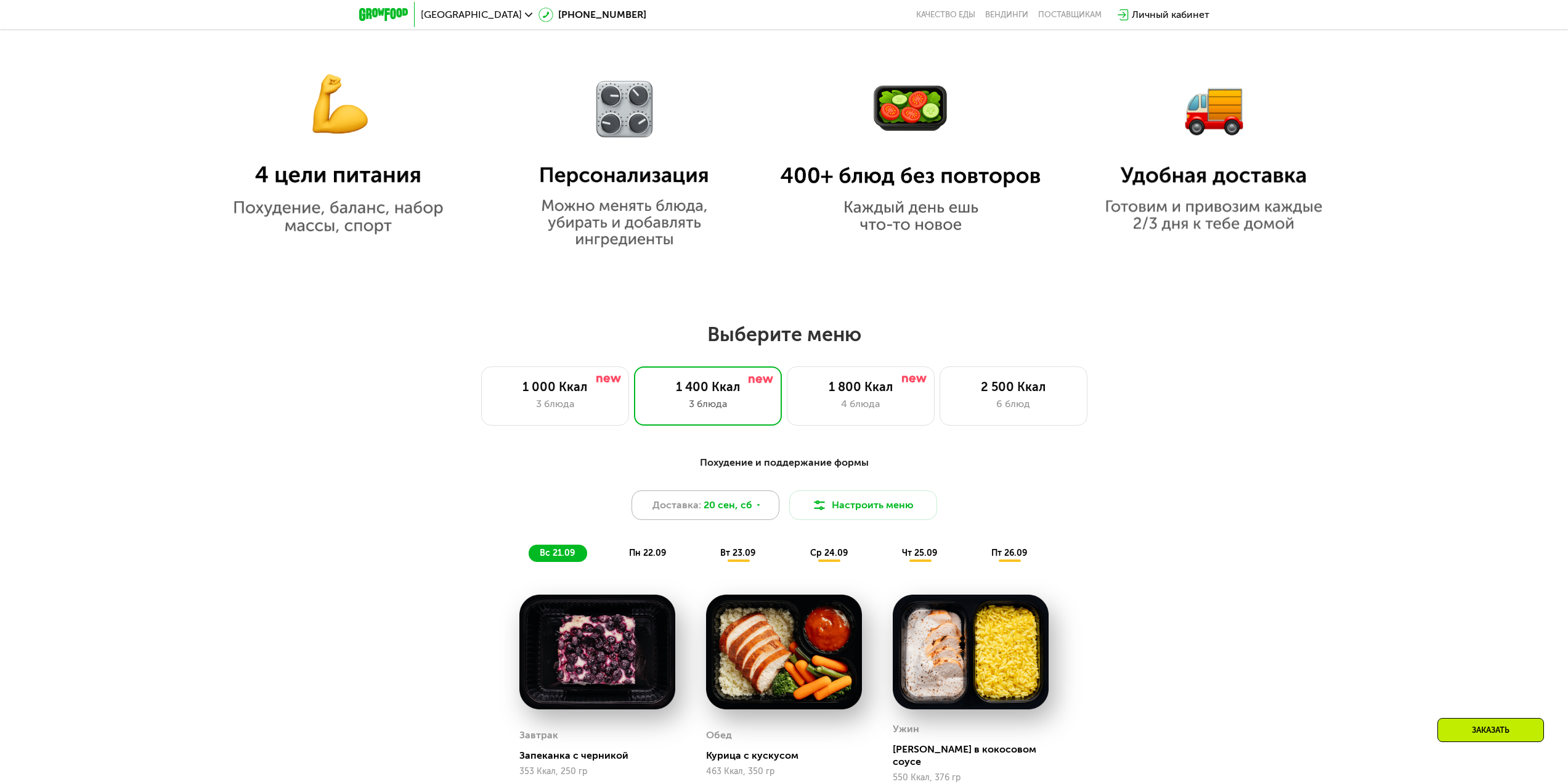
scroll to position [1295, 0]
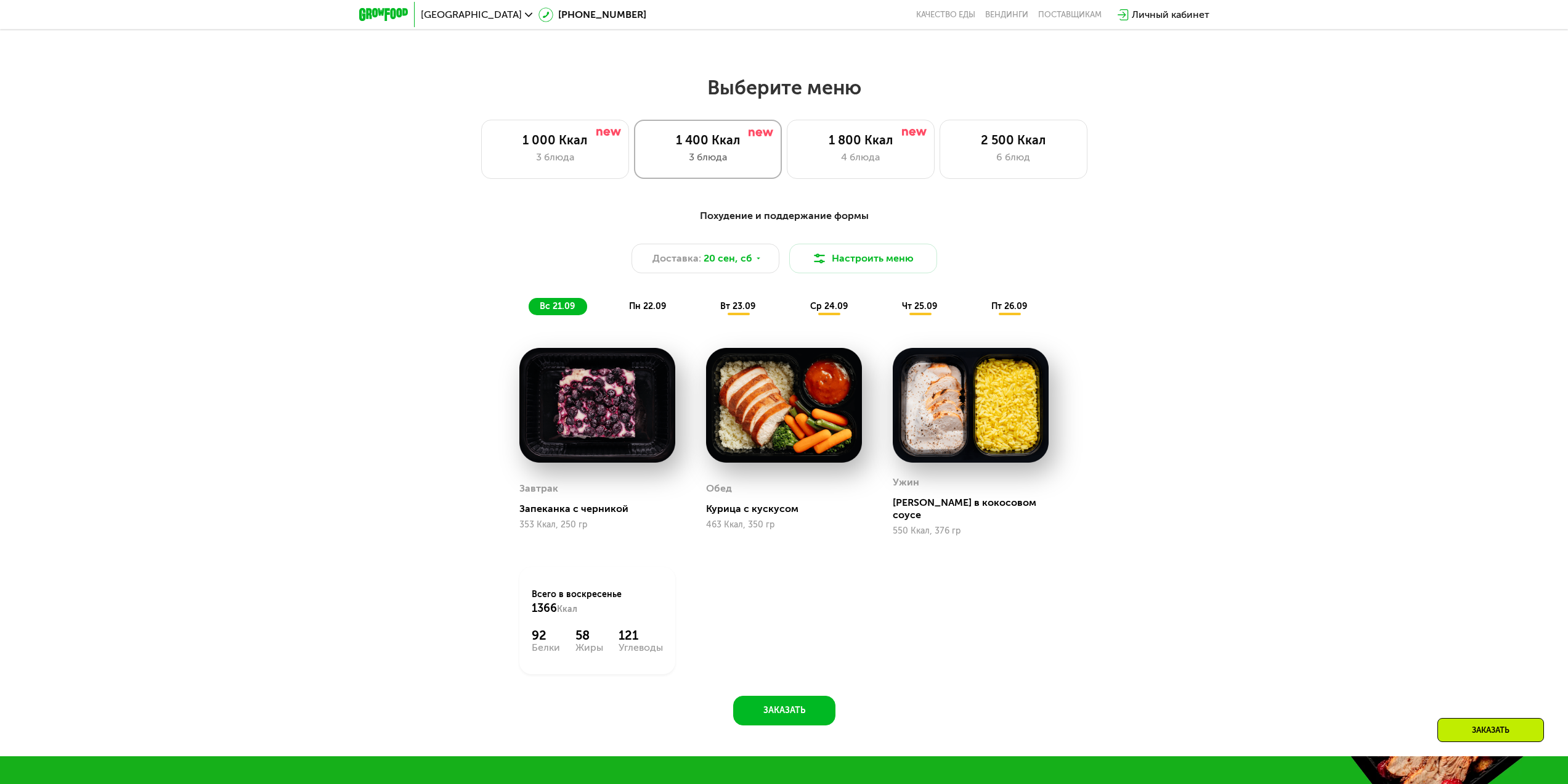
click at [724, 164] on div "3 блюда" at bounding box center [707, 156] width 122 height 14
click at [657, 291] on div "Похудение и поддержание формы Доставка: [DATE] Настроить меню вс 21.09 пн 22.09…" at bounding box center [784, 262] width 729 height 106
click at [646, 299] on div "Похудение и поддержание формы Доставка: [DATE] Настроить меню вс 21.09 пн 22.09…" at bounding box center [784, 262] width 729 height 106
click at [648, 311] on span "пн 22.09" at bounding box center [647, 306] width 37 height 11
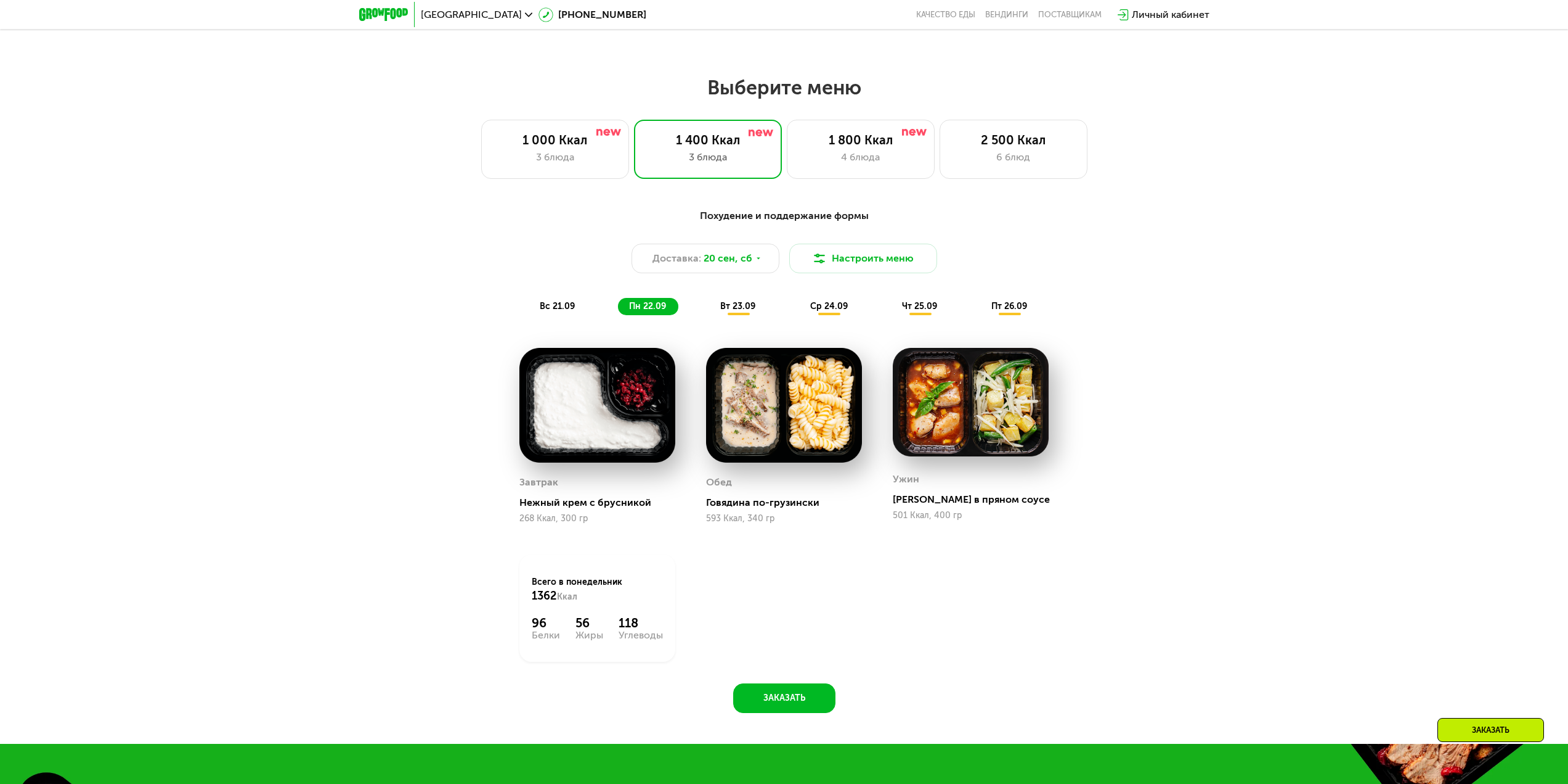
click at [719, 307] on div "вт 23.09" at bounding box center [738, 306] width 59 height 17
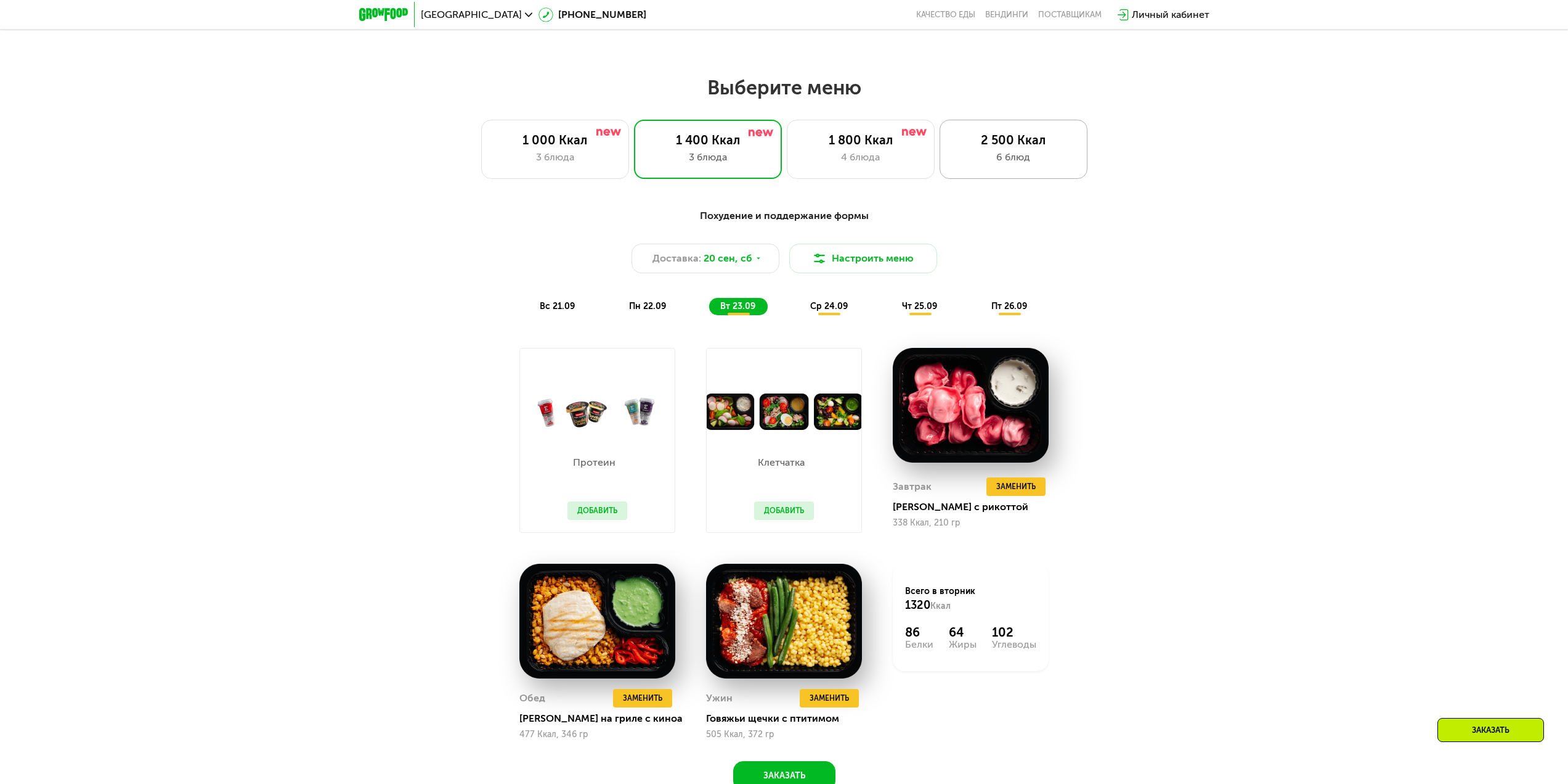
click at [1029, 170] on div "2 500 Ккал 6 блюд" at bounding box center [1013, 149] width 148 height 59
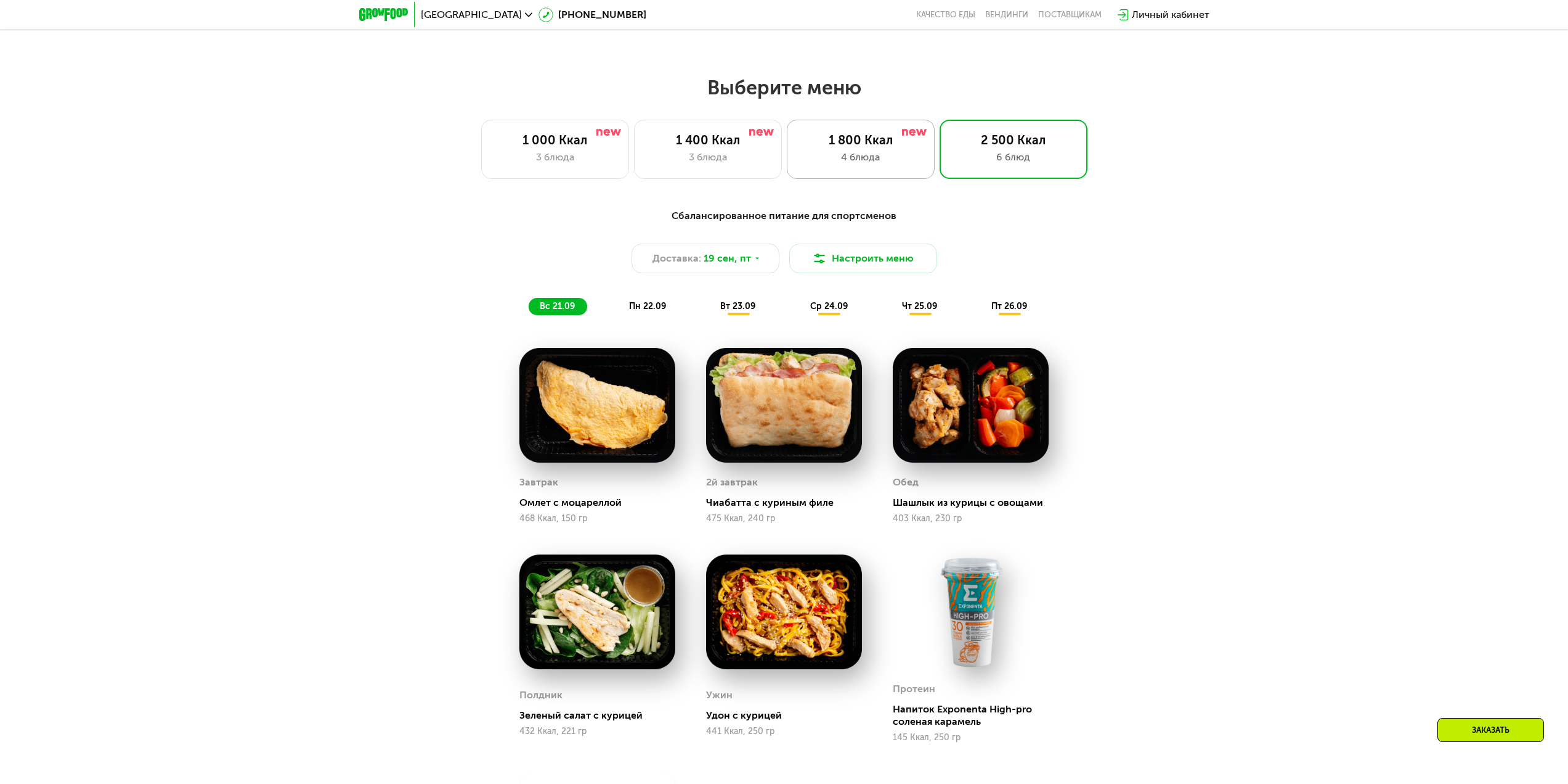
click at [884, 143] on div "1 800 Ккал" at bounding box center [861, 139] width 122 height 14
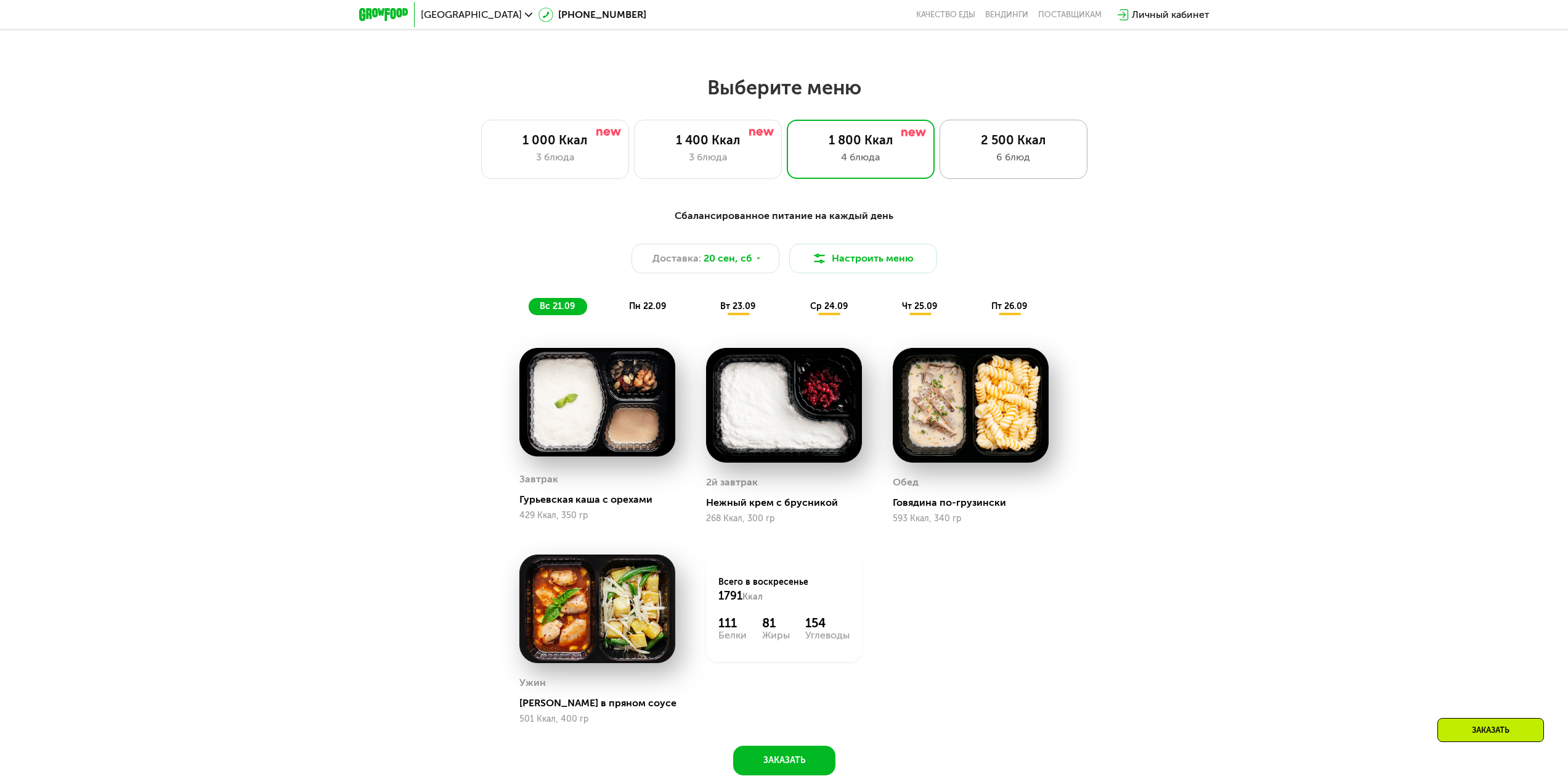
click at [1032, 156] on div "6 блюд" at bounding box center [1013, 156] width 122 height 14
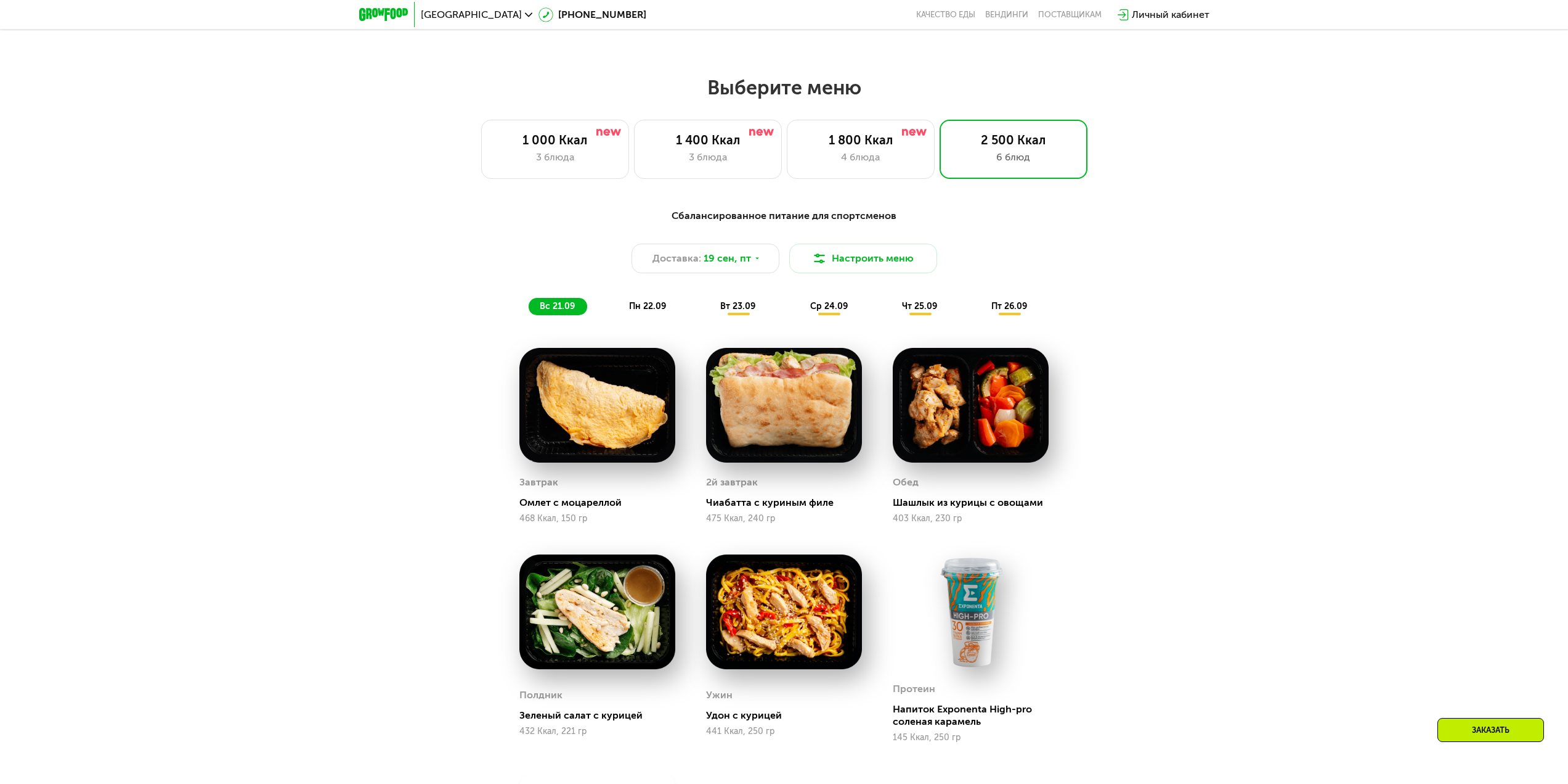
click at [638, 306] on span "пн 22.09" at bounding box center [647, 306] width 37 height 11
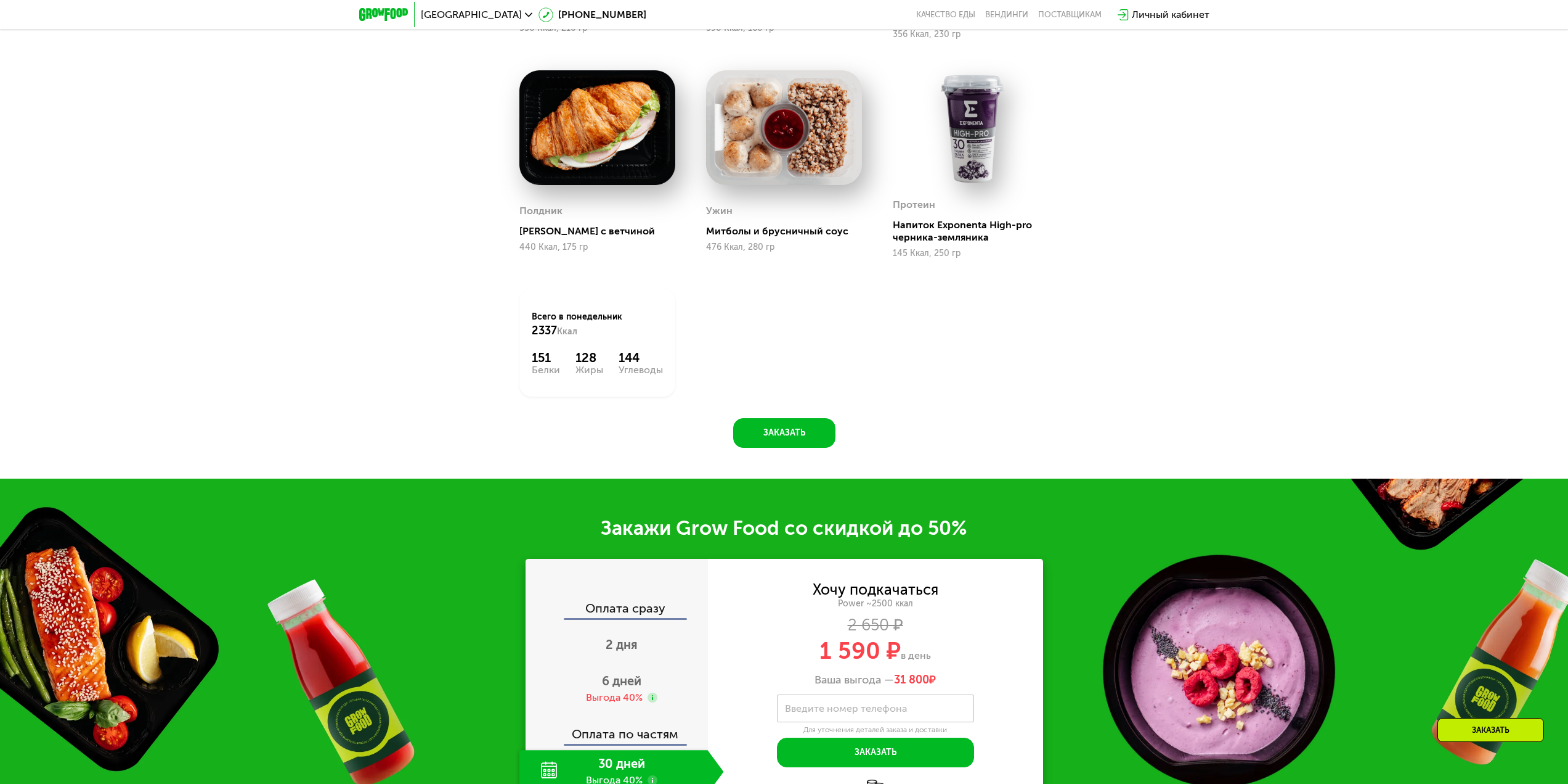
scroll to position [1911, 0]
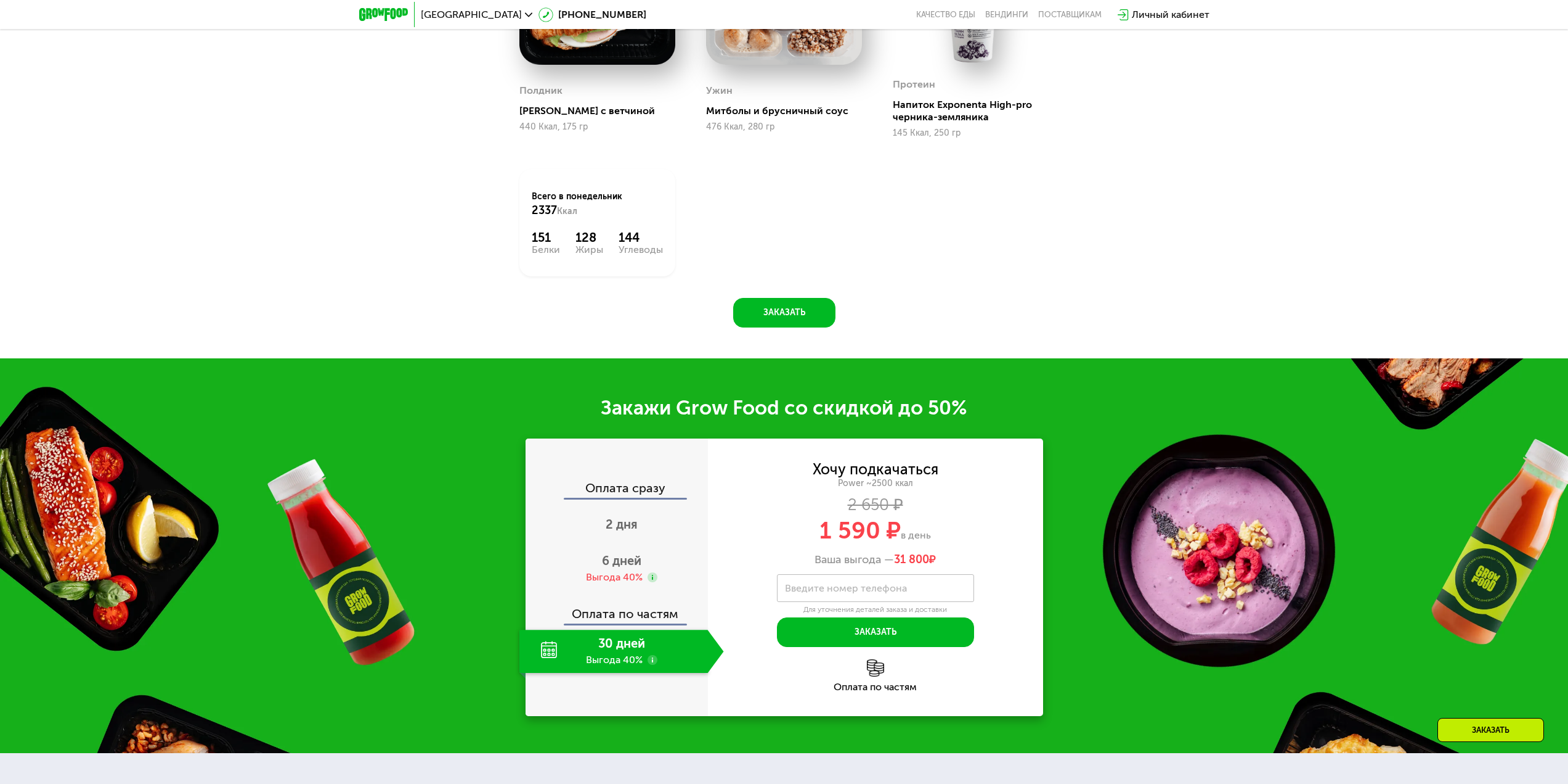
click at [617, 597] on div "Оплата по частям" at bounding box center [618, 608] width 181 height 28
click at [616, 603] on div "Оплата по частям" at bounding box center [618, 608] width 181 height 28
click at [614, 507] on div "2 дня" at bounding box center [621, 525] width 205 height 43
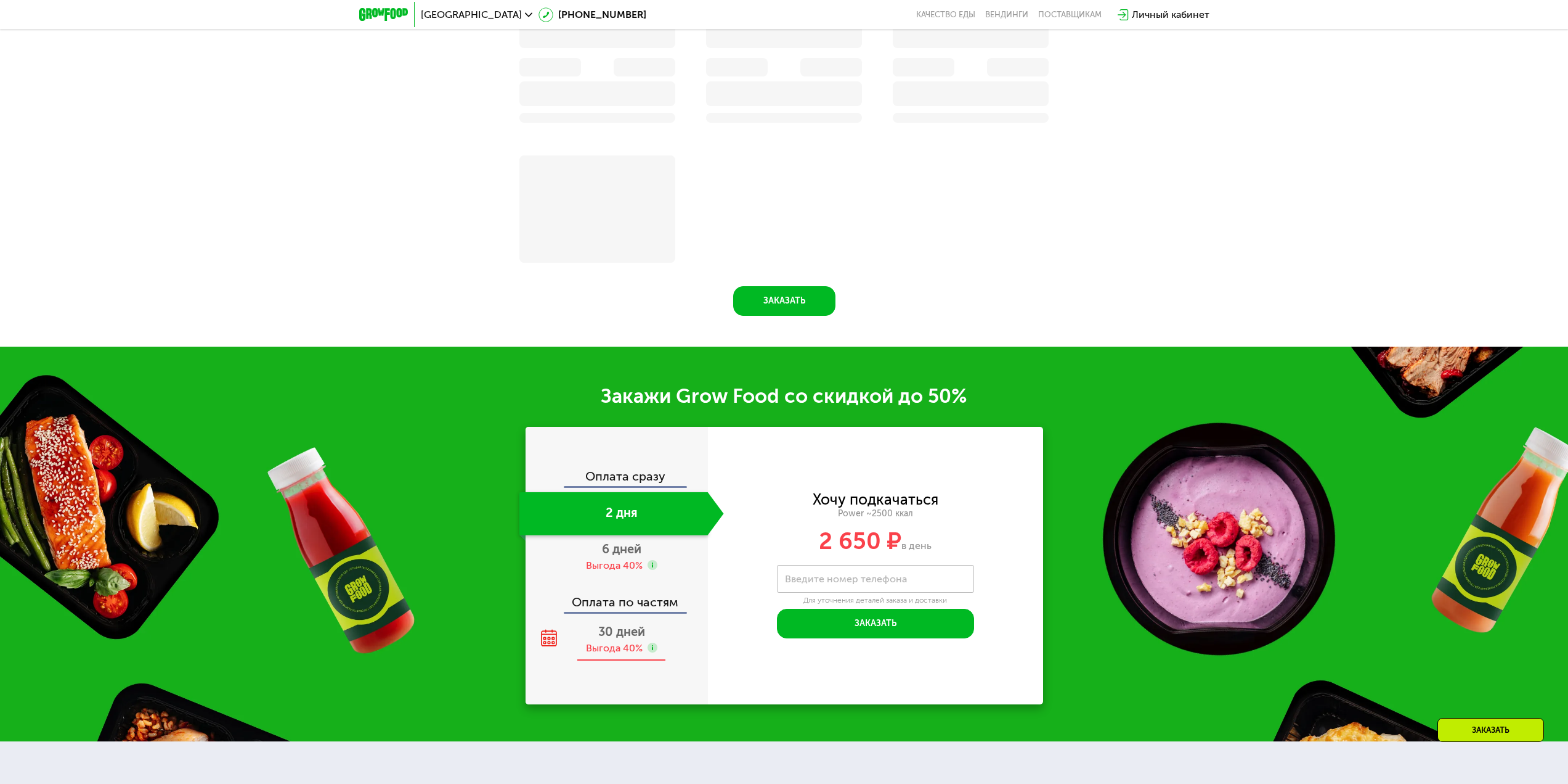
click at [624, 630] on span "30 дней" at bounding box center [621, 630] width 47 height 14
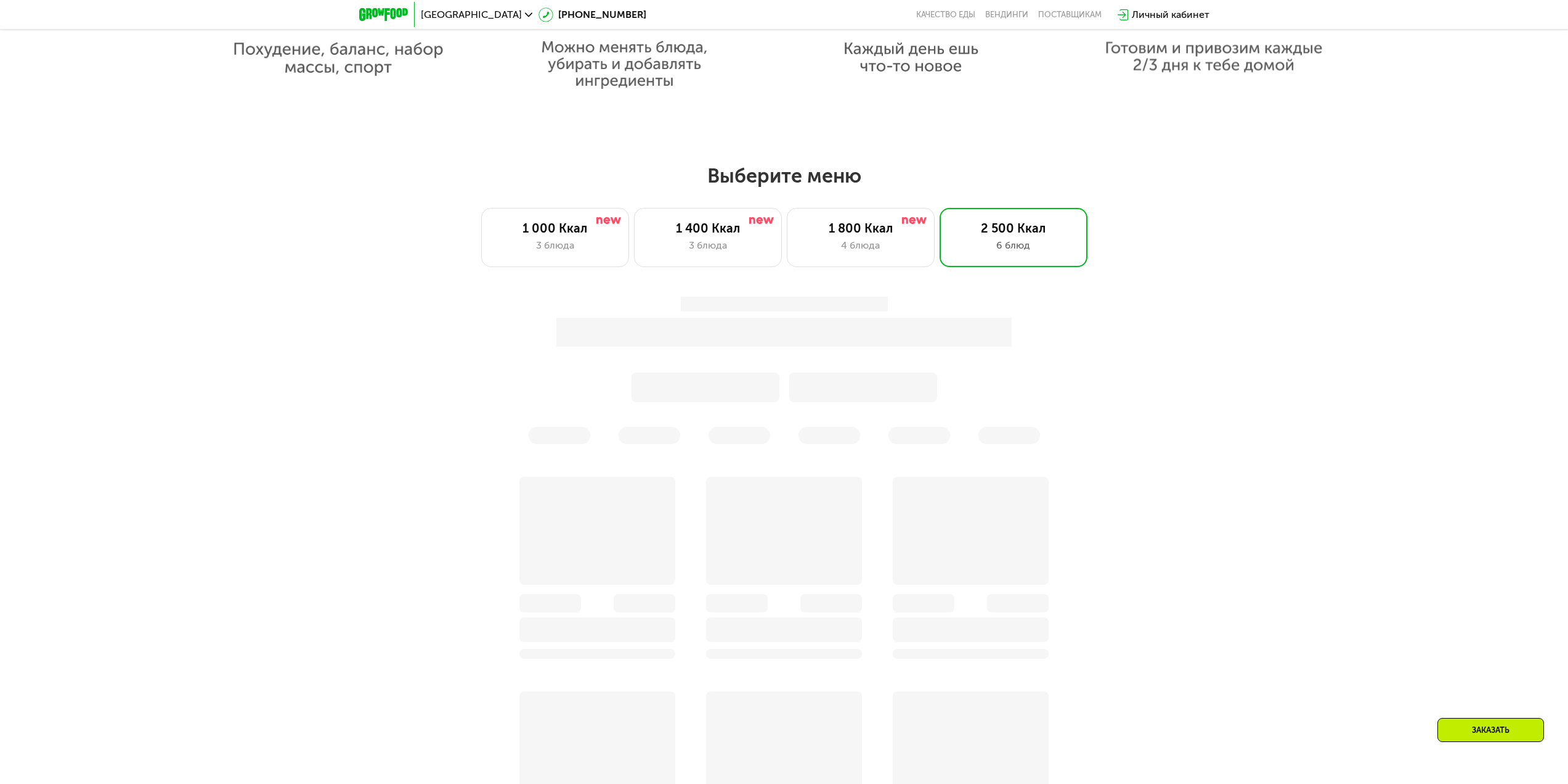
scroll to position [971, 0]
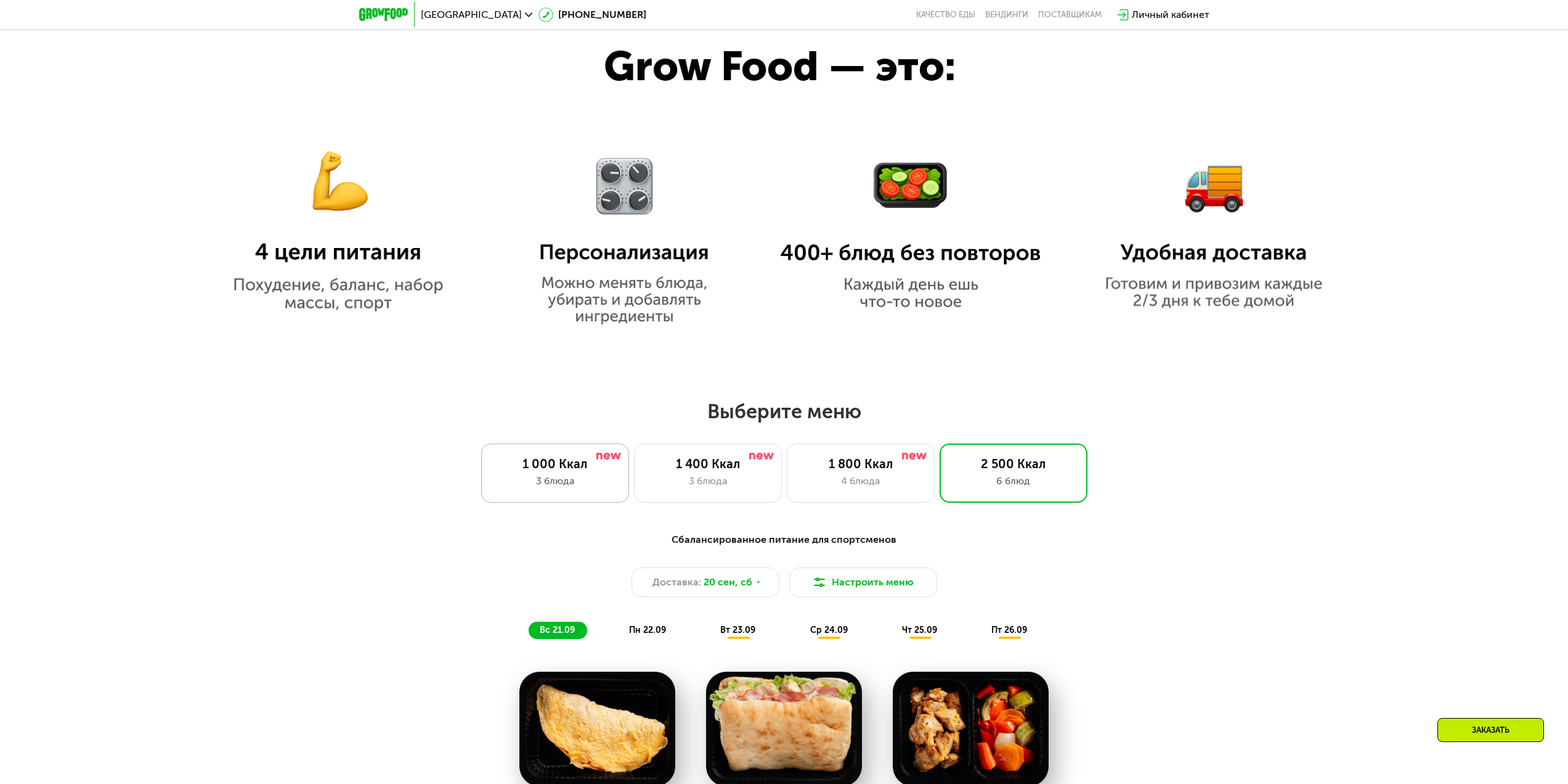
click at [558, 466] on div "1 000 Ккал" at bounding box center [555, 462] width 122 height 14
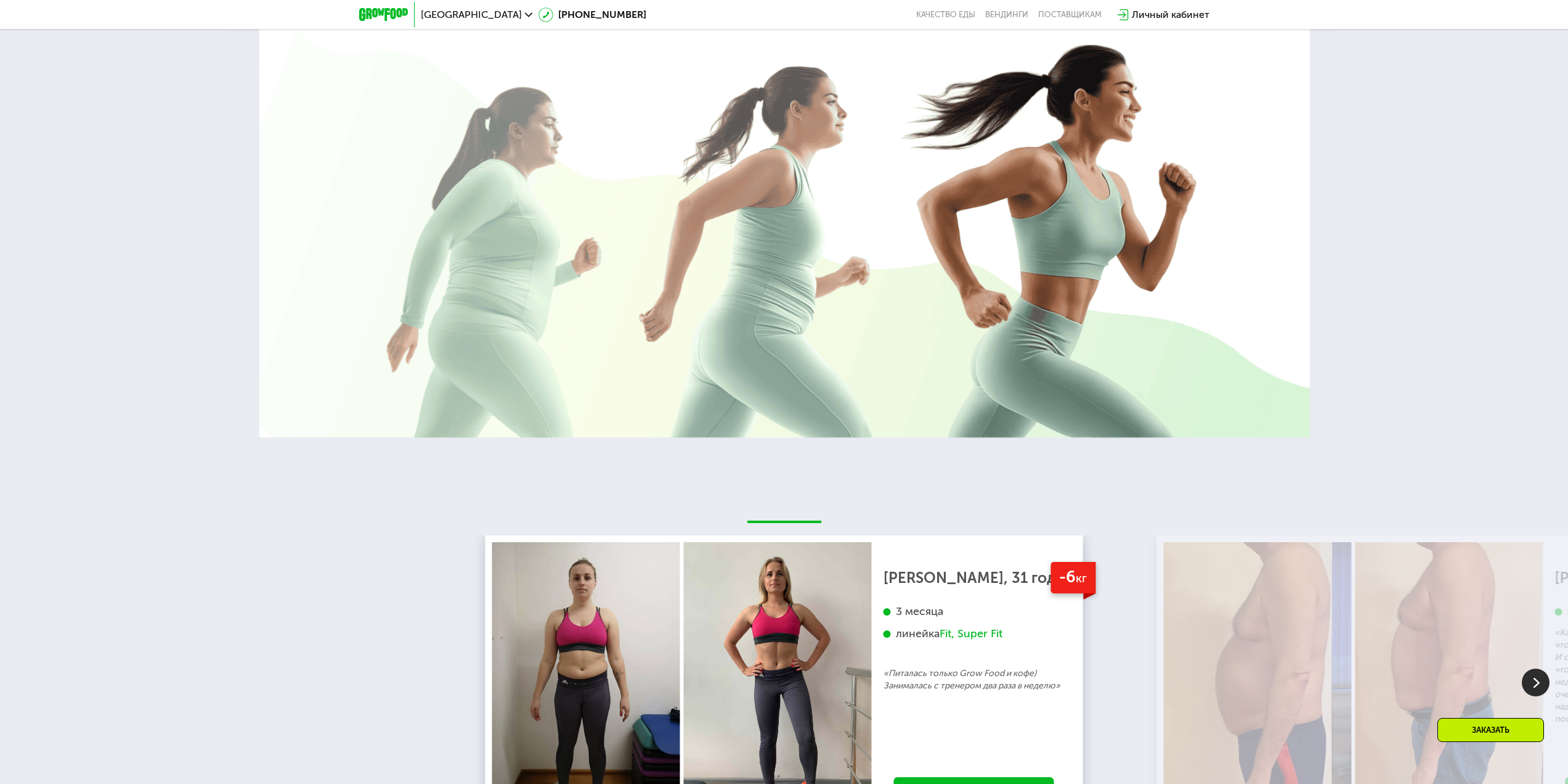
scroll to position [3082, 0]
